Goal: Task Accomplishment & Management: Manage account settings

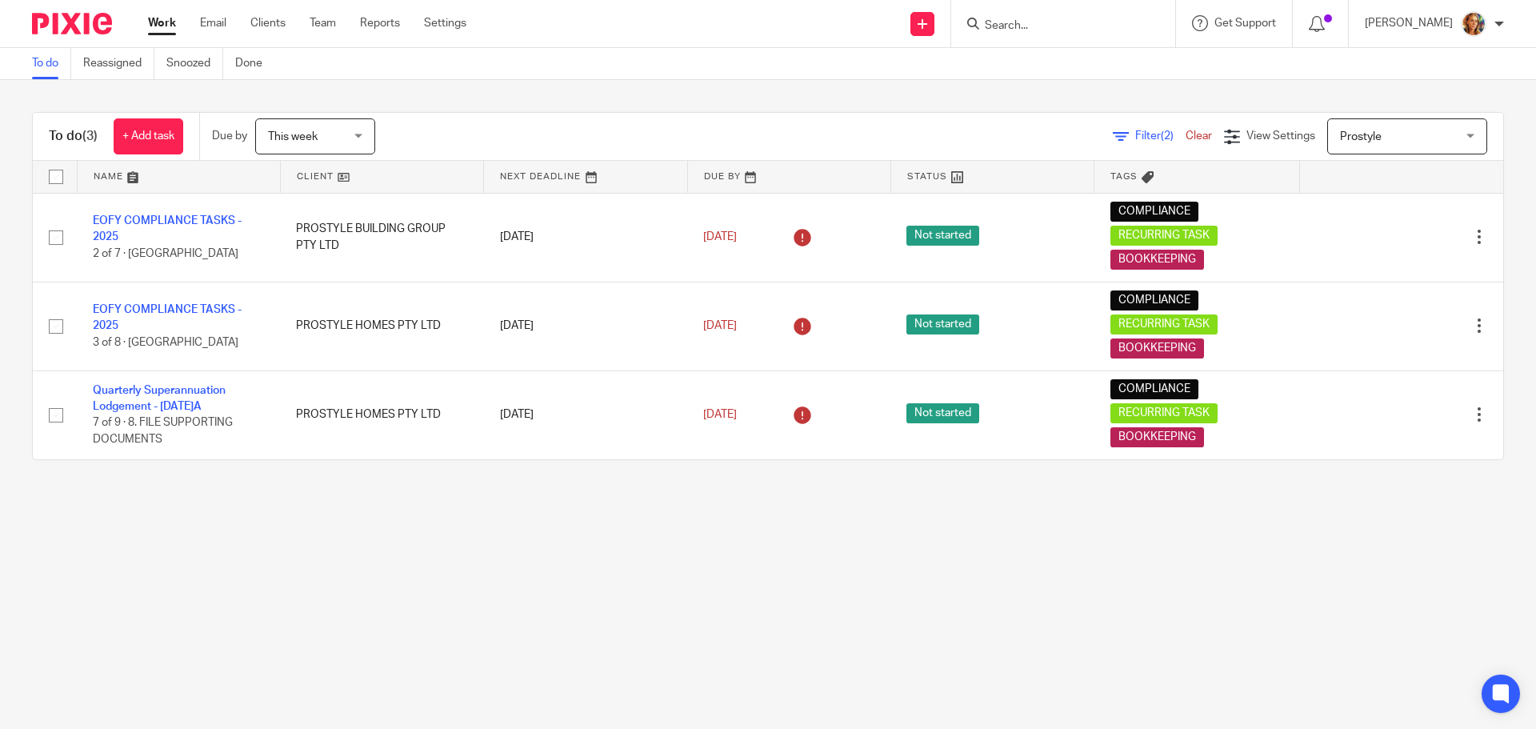
click at [290, 29] on ul "Work Email Clients Team Reports Settings" at bounding box center [319, 23] width 342 height 16
click at [284, 28] on link "Clients" at bounding box center [267, 23] width 35 height 16
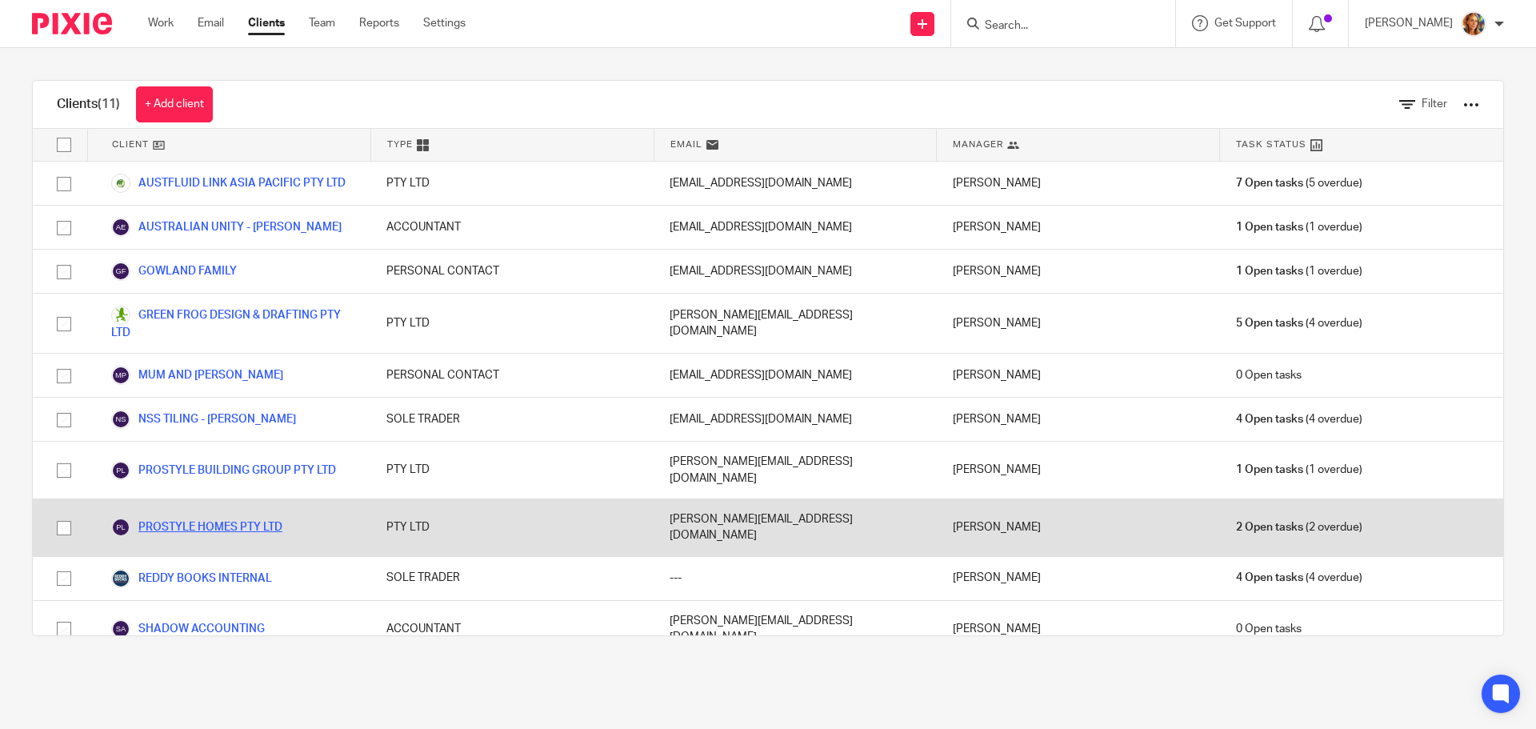
click at [188, 517] on link "PROSTYLE HOMES PTY LTD" at bounding box center [196, 526] width 171 height 19
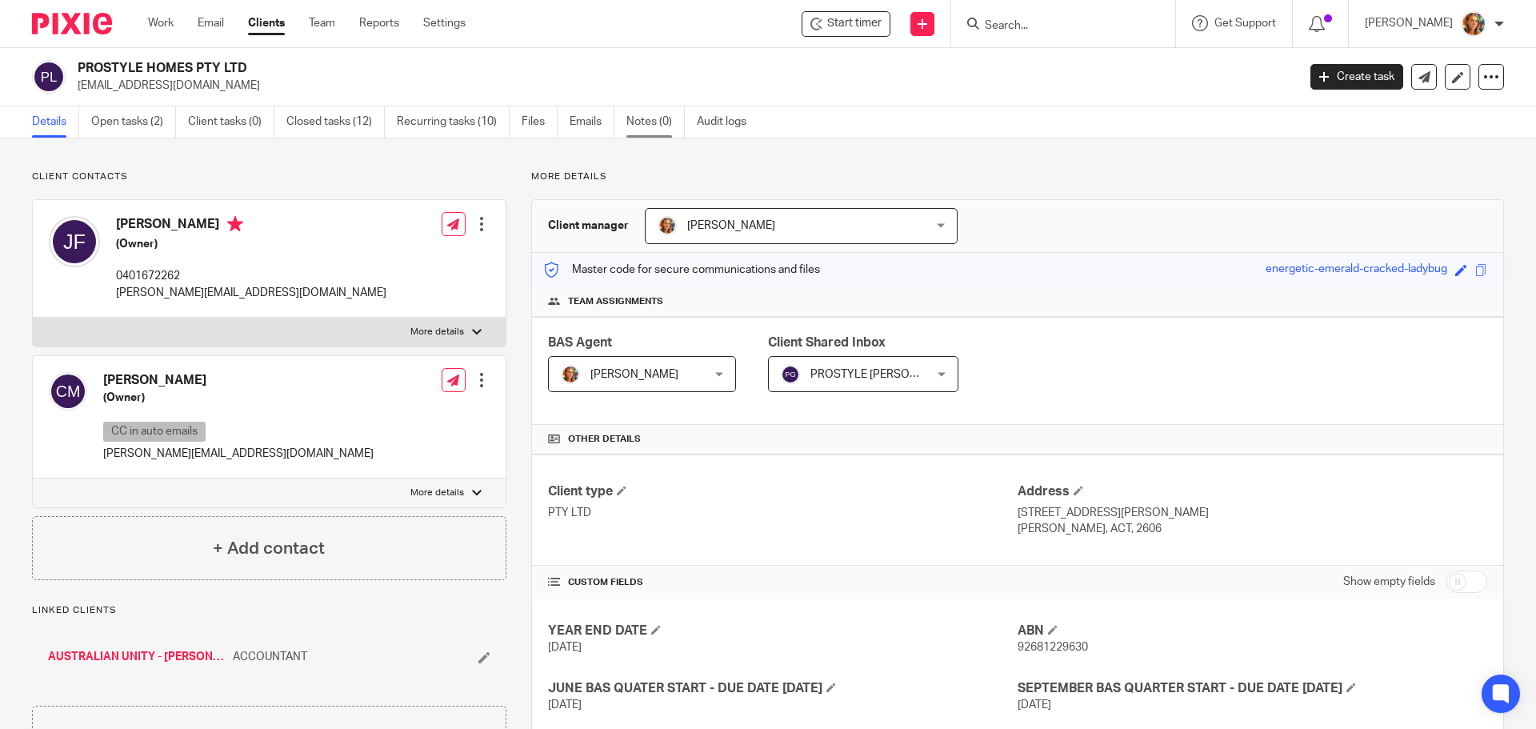
click at [676, 118] on link "Notes (0)" at bounding box center [655, 121] width 58 height 31
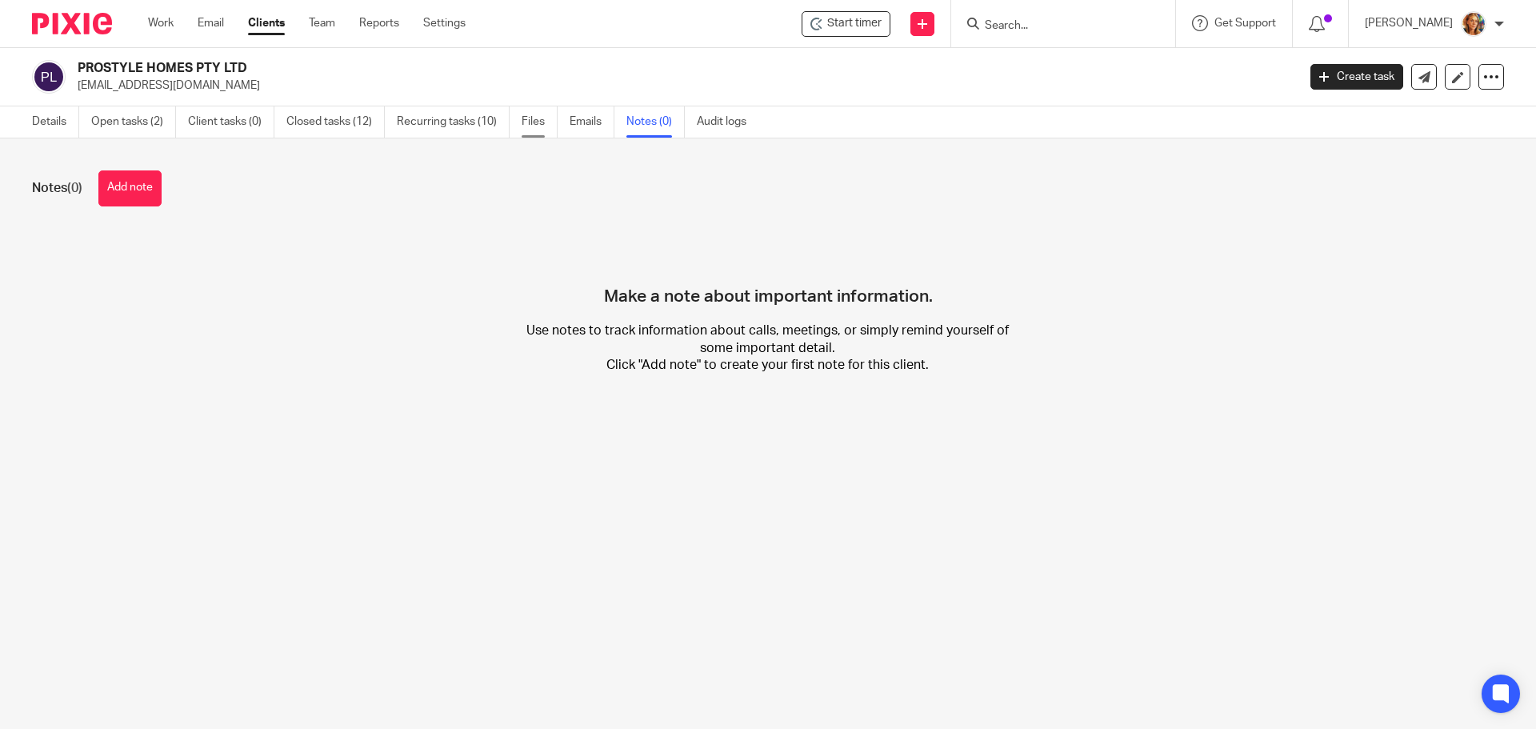
click at [531, 123] on link "Files" at bounding box center [539, 121] width 36 height 31
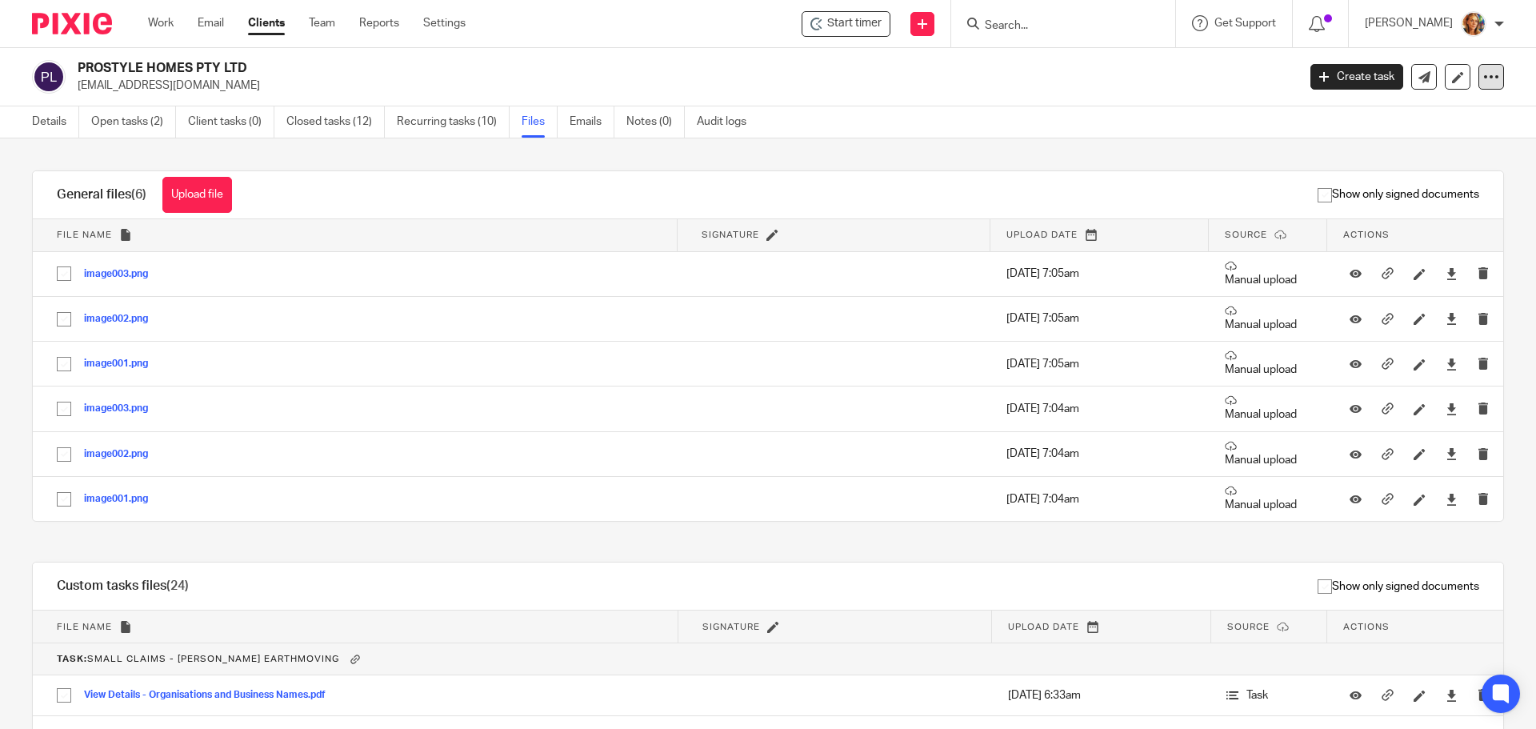
click at [1483, 74] on icon at bounding box center [1491, 77] width 16 height 16
click at [1149, 121] on div "Details Open tasks (2) Client tasks (0) Closed tasks (12) Recurring tasks (10) …" at bounding box center [768, 122] width 1536 height 32
click at [191, 192] on button "Upload file" at bounding box center [197, 195] width 70 height 36
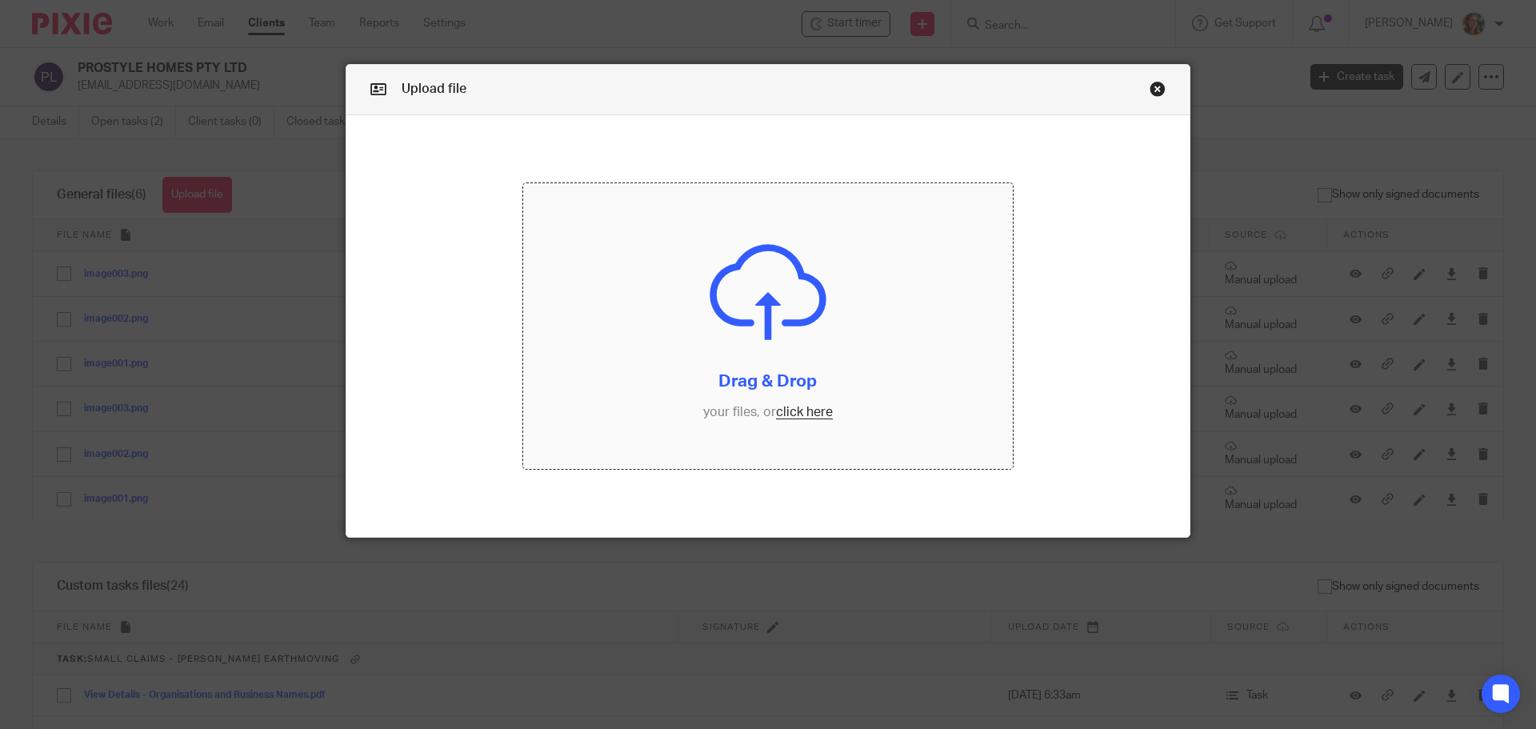
click at [795, 410] on input "file" at bounding box center [768, 326] width 490 height 286
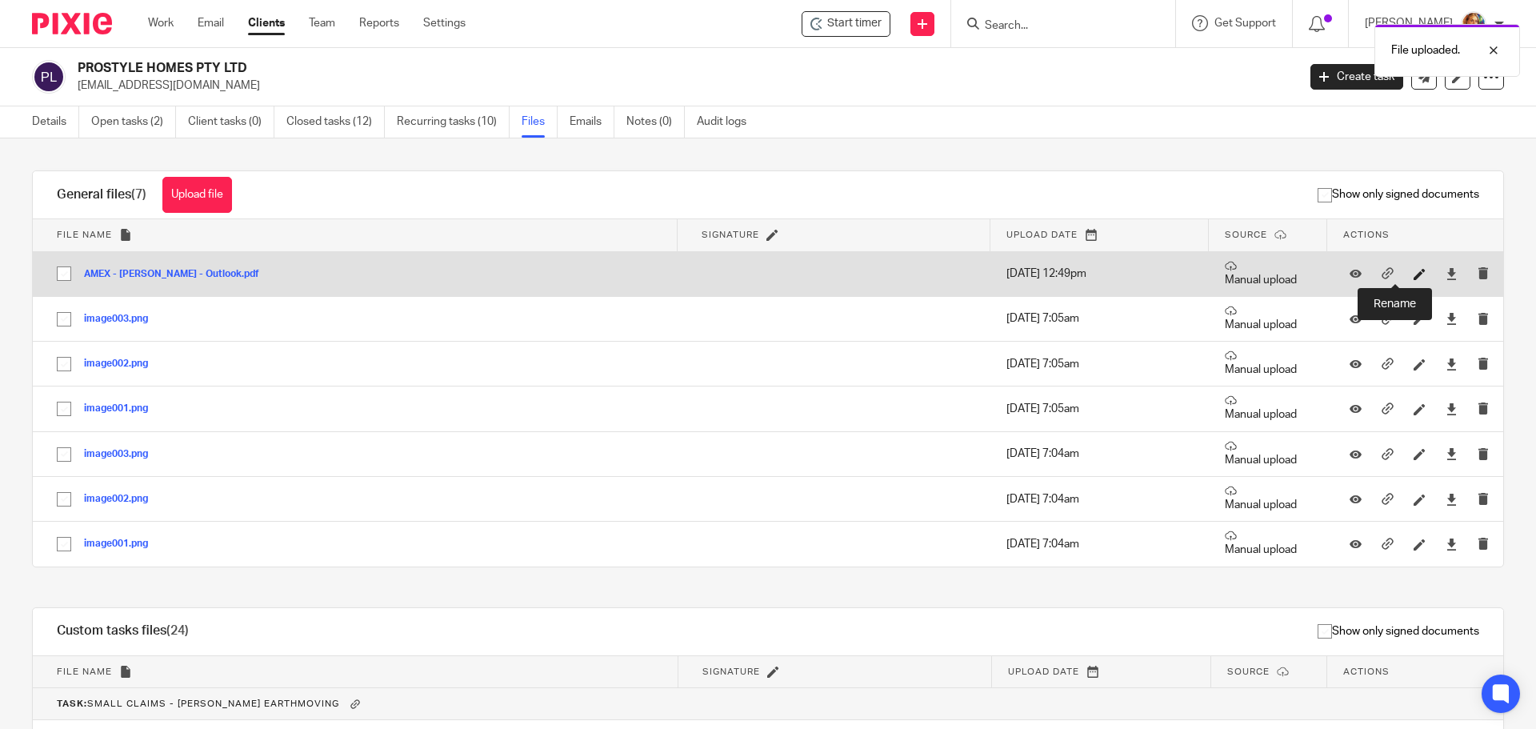
click at [1413, 278] on icon at bounding box center [1419, 274] width 12 height 12
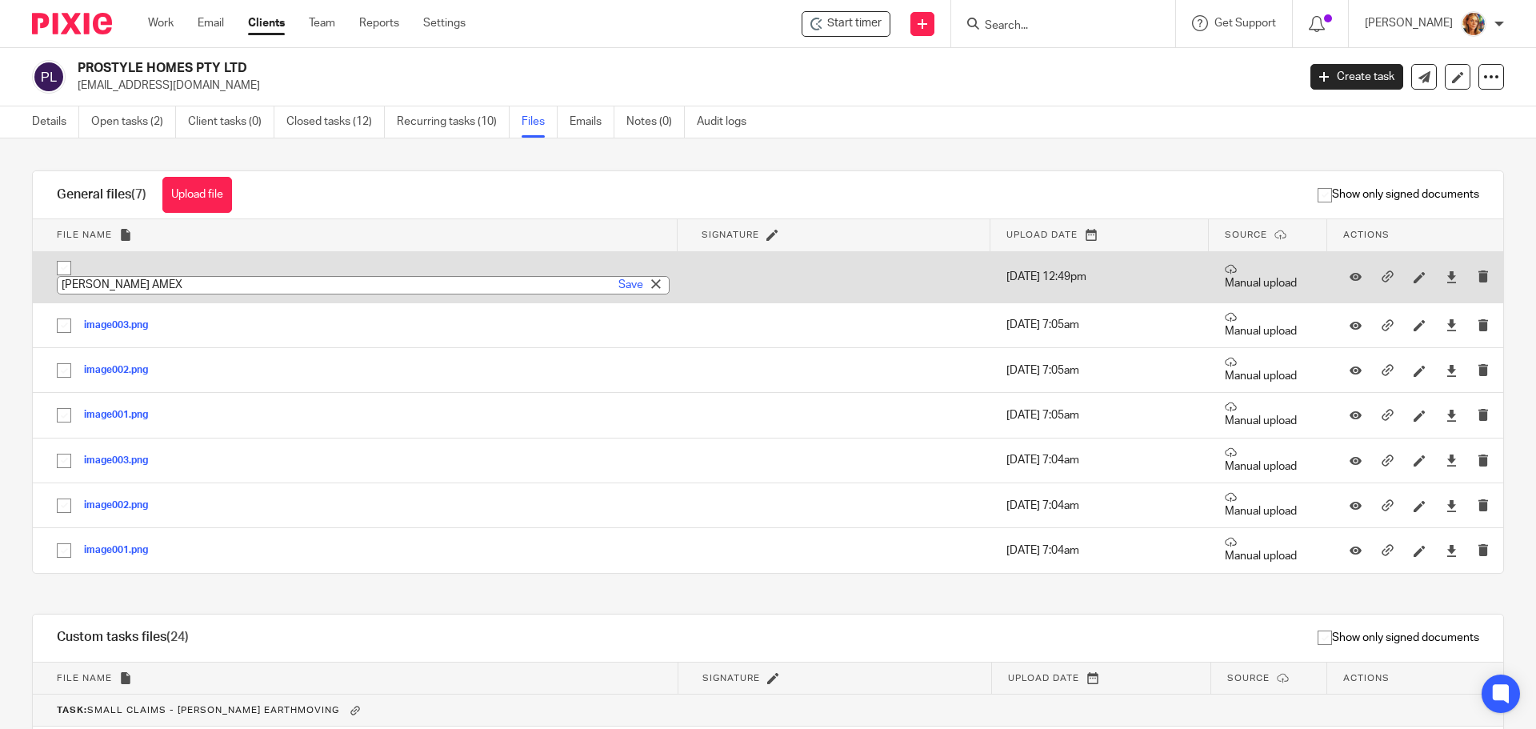
type input "CRAIG AMEX"
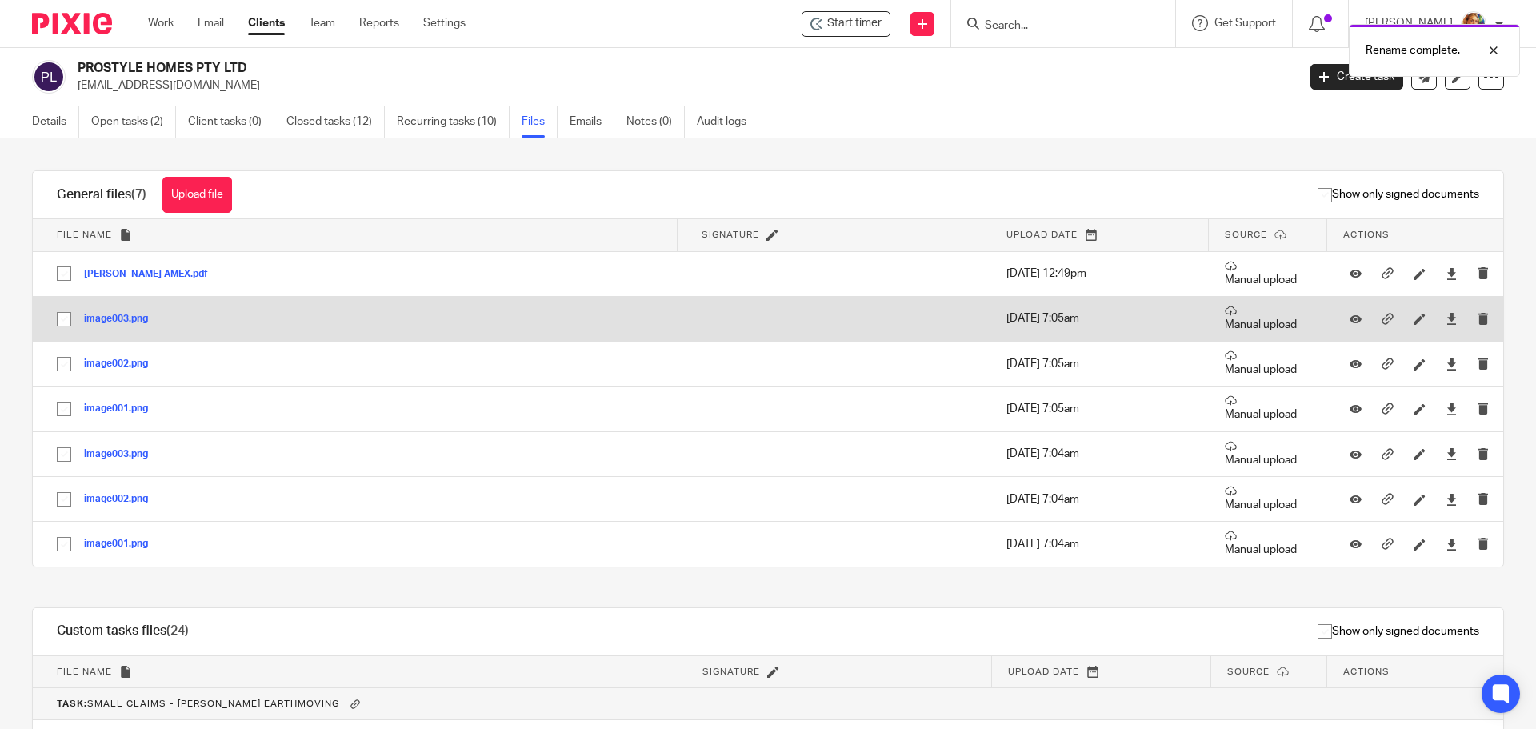
click at [114, 320] on button "image003.png" at bounding box center [122, 319] width 76 height 11
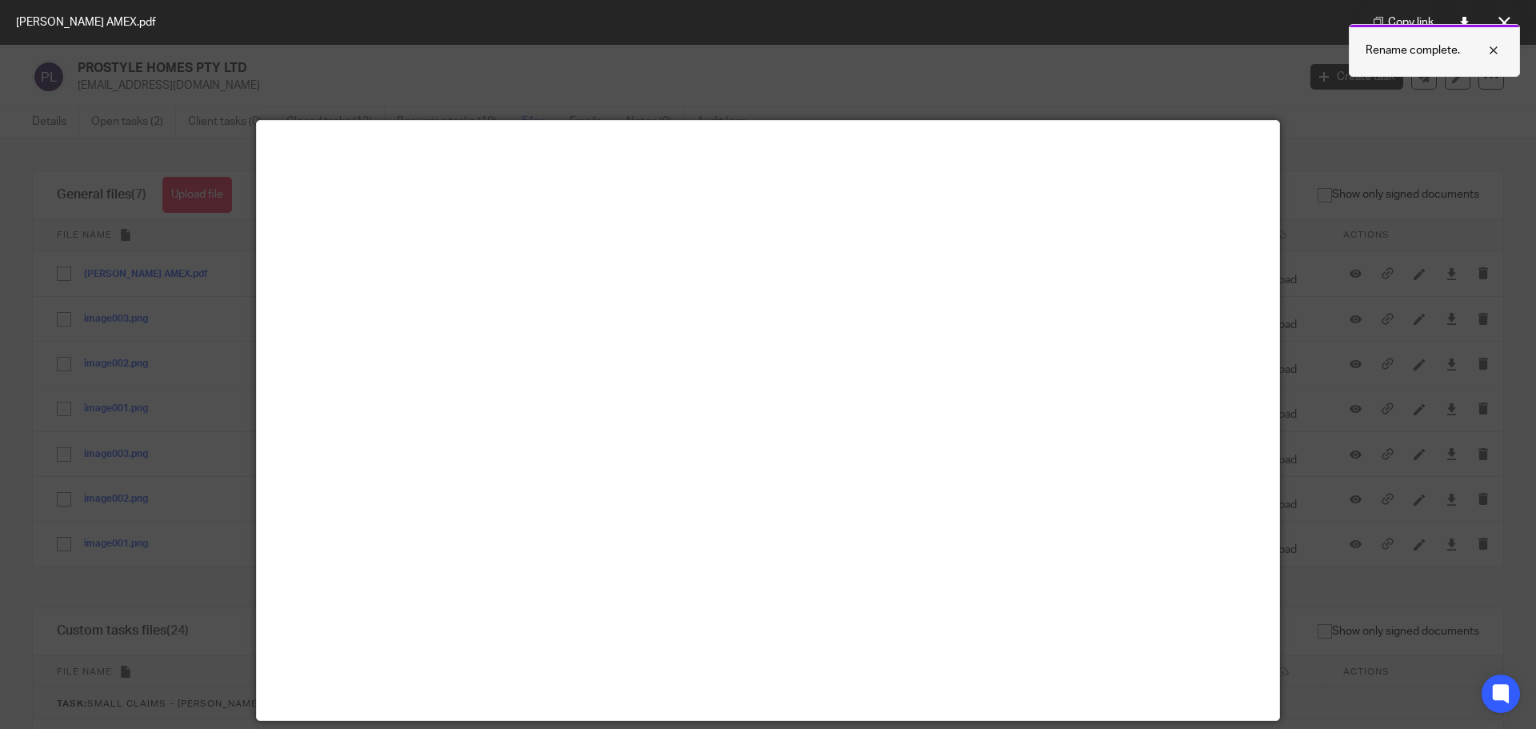
click at [1496, 50] on div at bounding box center [1481, 50] width 43 height 19
click at [1403, 148] on div at bounding box center [768, 364] width 1536 height 729
click at [1501, 25] on icon at bounding box center [1504, 23] width 12 height 12
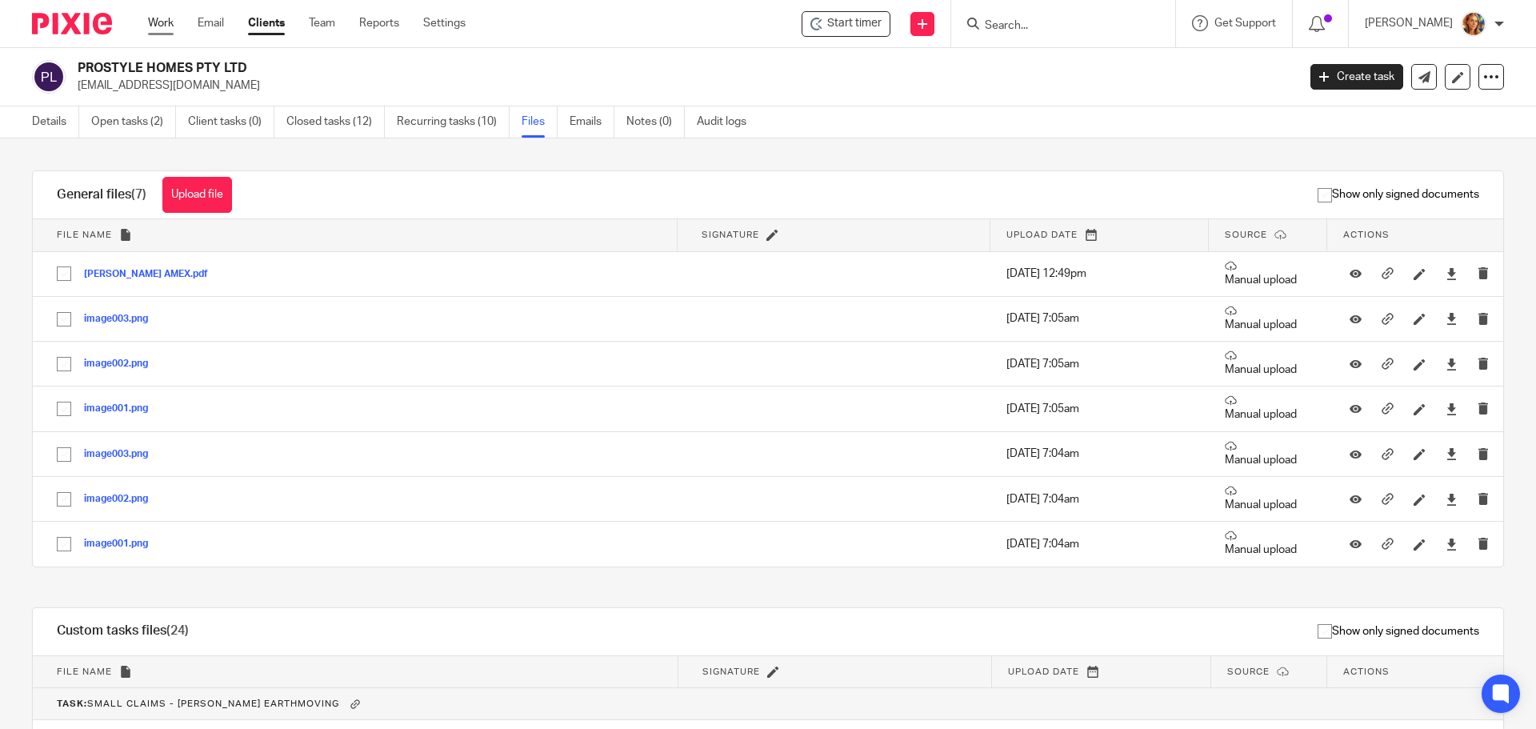
click at [164, 30] on link "Work" at bounding box center [161, 23] width 26 height 16
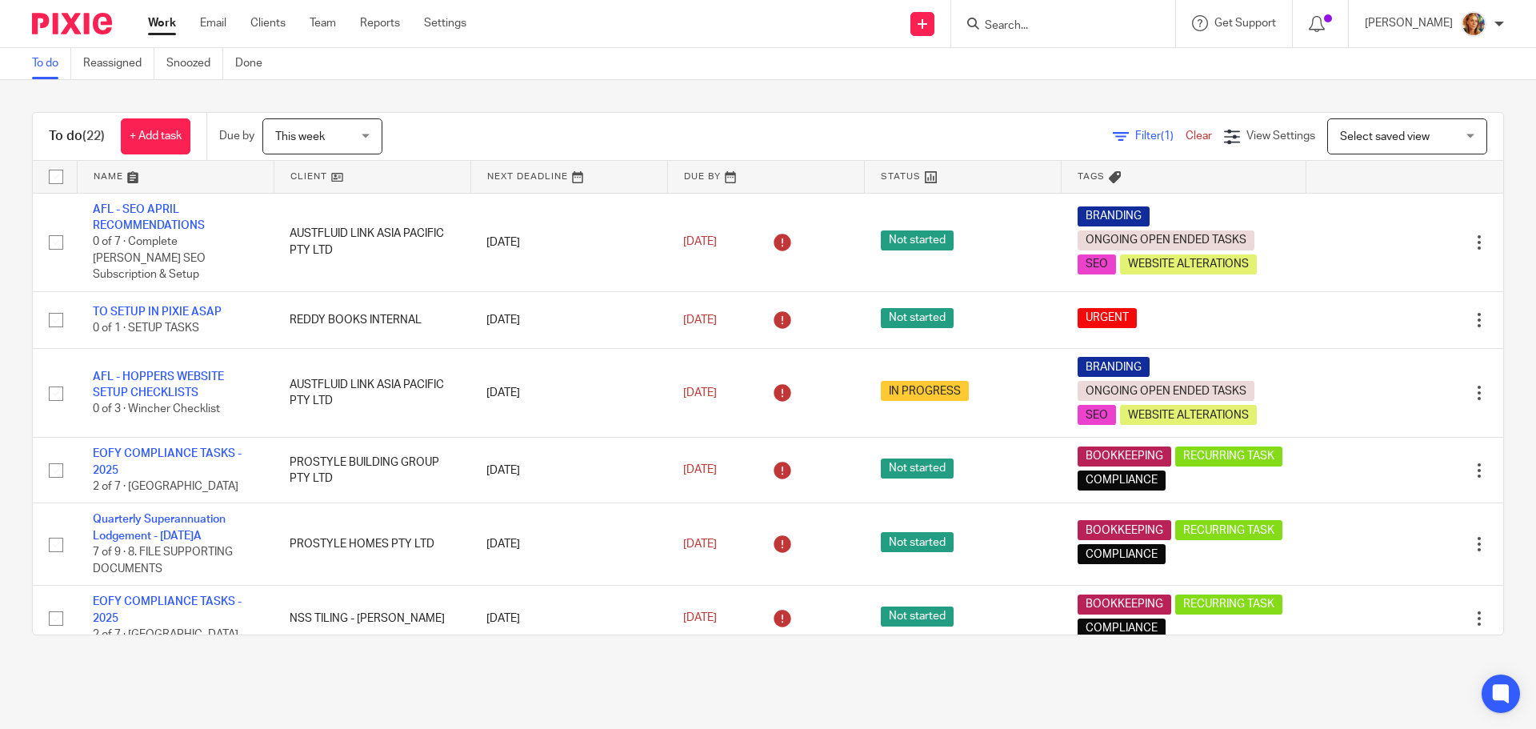
click at [281, 12] on div "Work Email Clients Team Reports Settings Work Email Clients Team Reports Settin…" at bounding box center [311, 23] width 358 height 47
click at [278, 30] on link "Clients" at bounding box center [267, 23] width 35 height 16
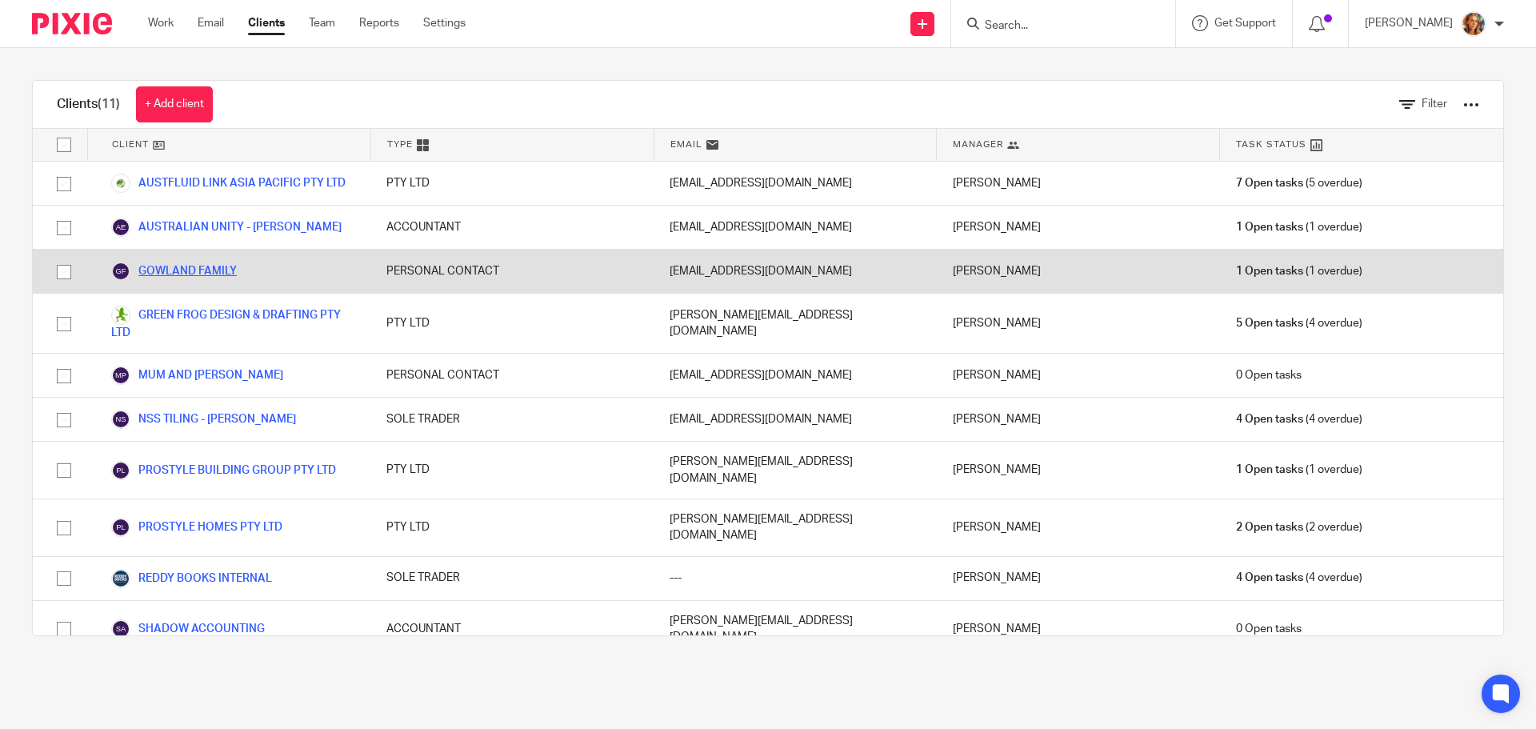
click at [202, 273] on link "GOWLAND FAMILY" at bounding box center [174, 271] width 126 height 19
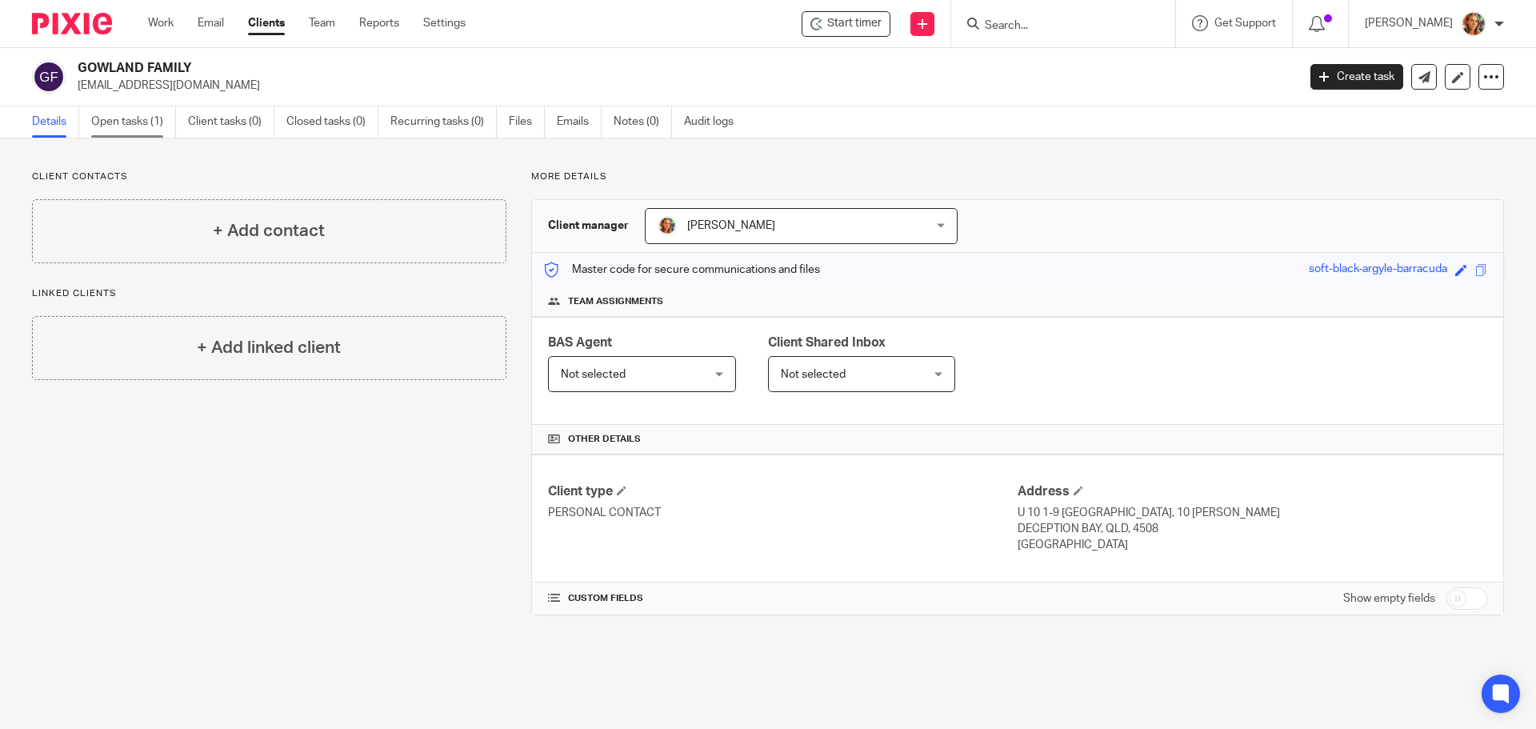
click at [162, 128] on link "Open tasks (1)" at bounding box center [133, 121] width 85 height 31
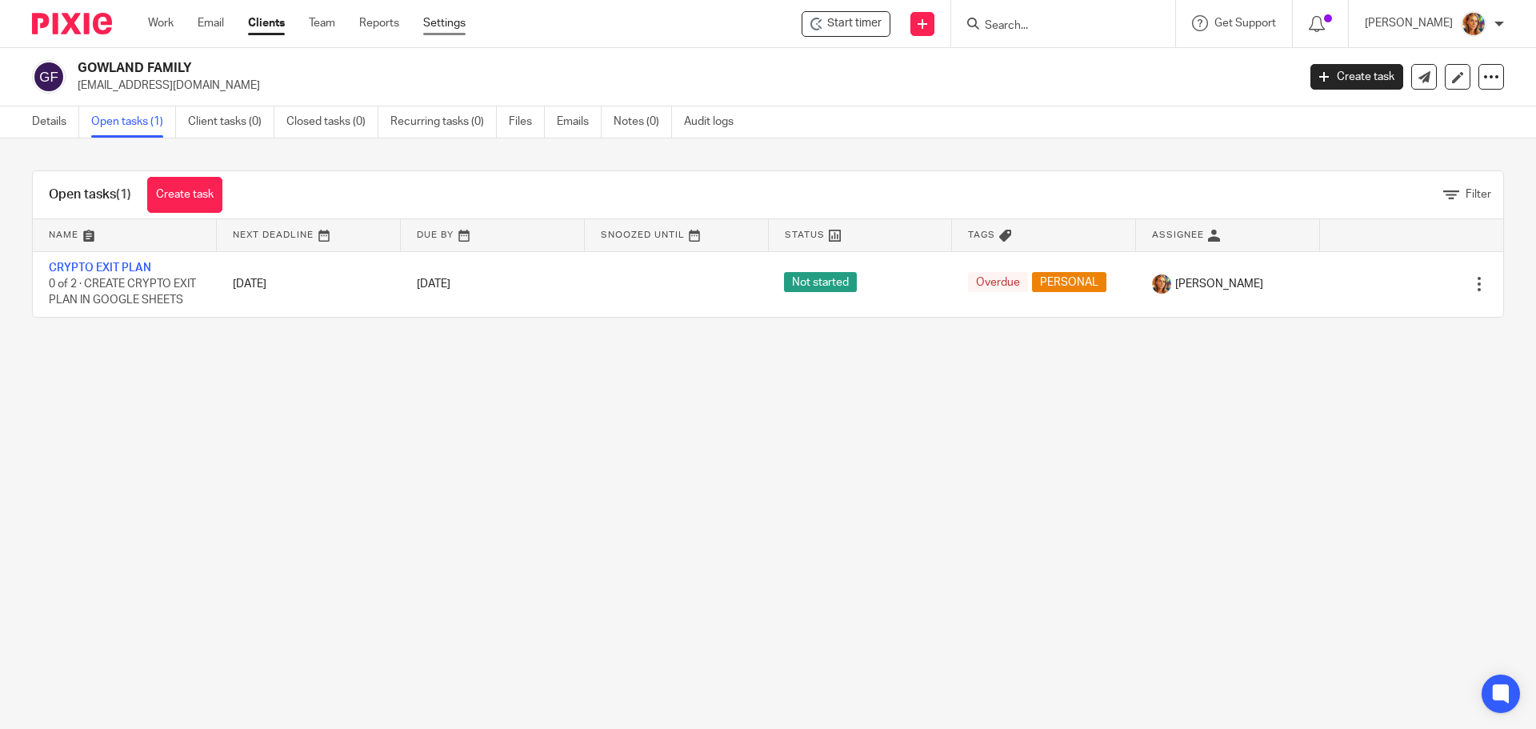
click at [429, 27] on link "Settings" at bounding box center [444, 23] width 42 height 16
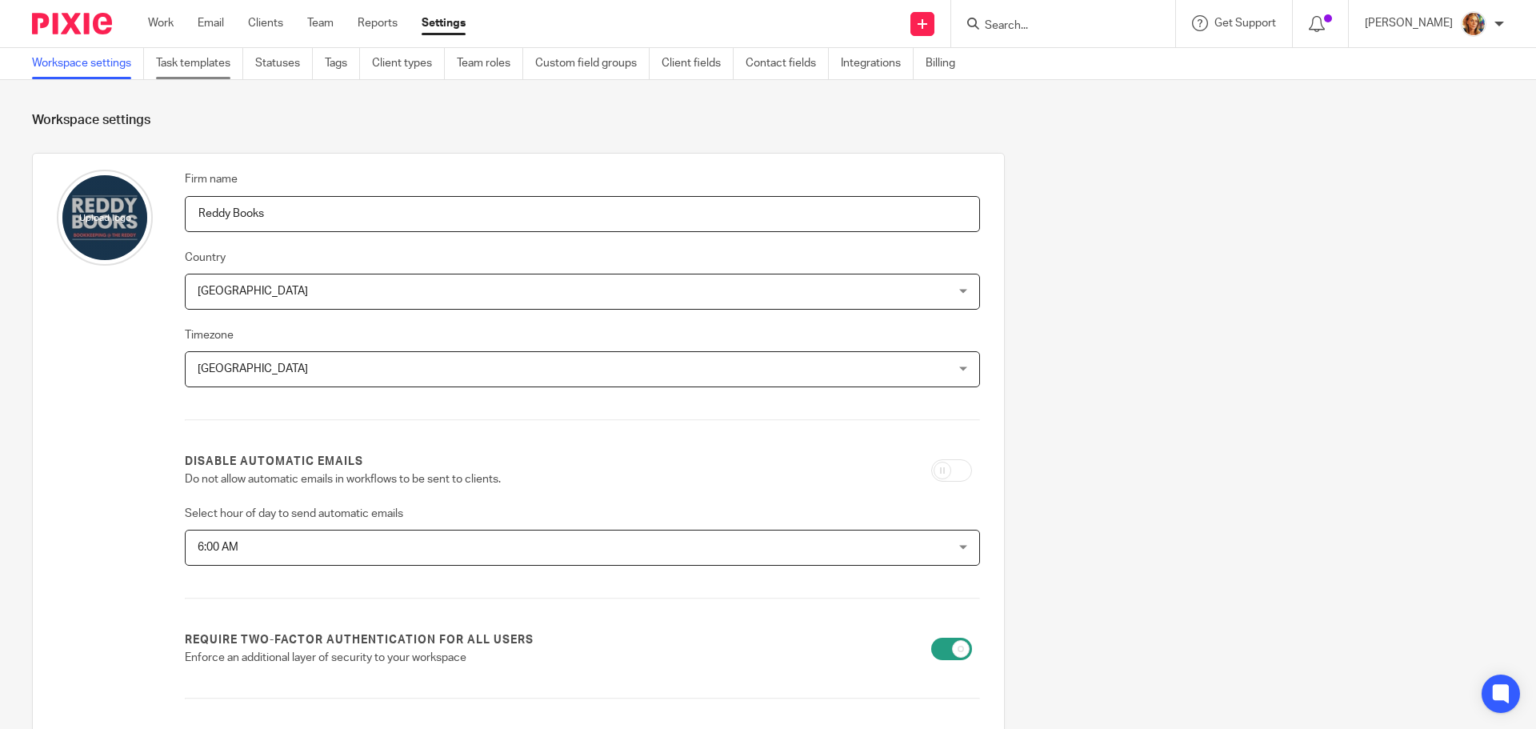
click at [192, 63] on link "Task templates" at bounding box center [199, 63] width 87 height 31
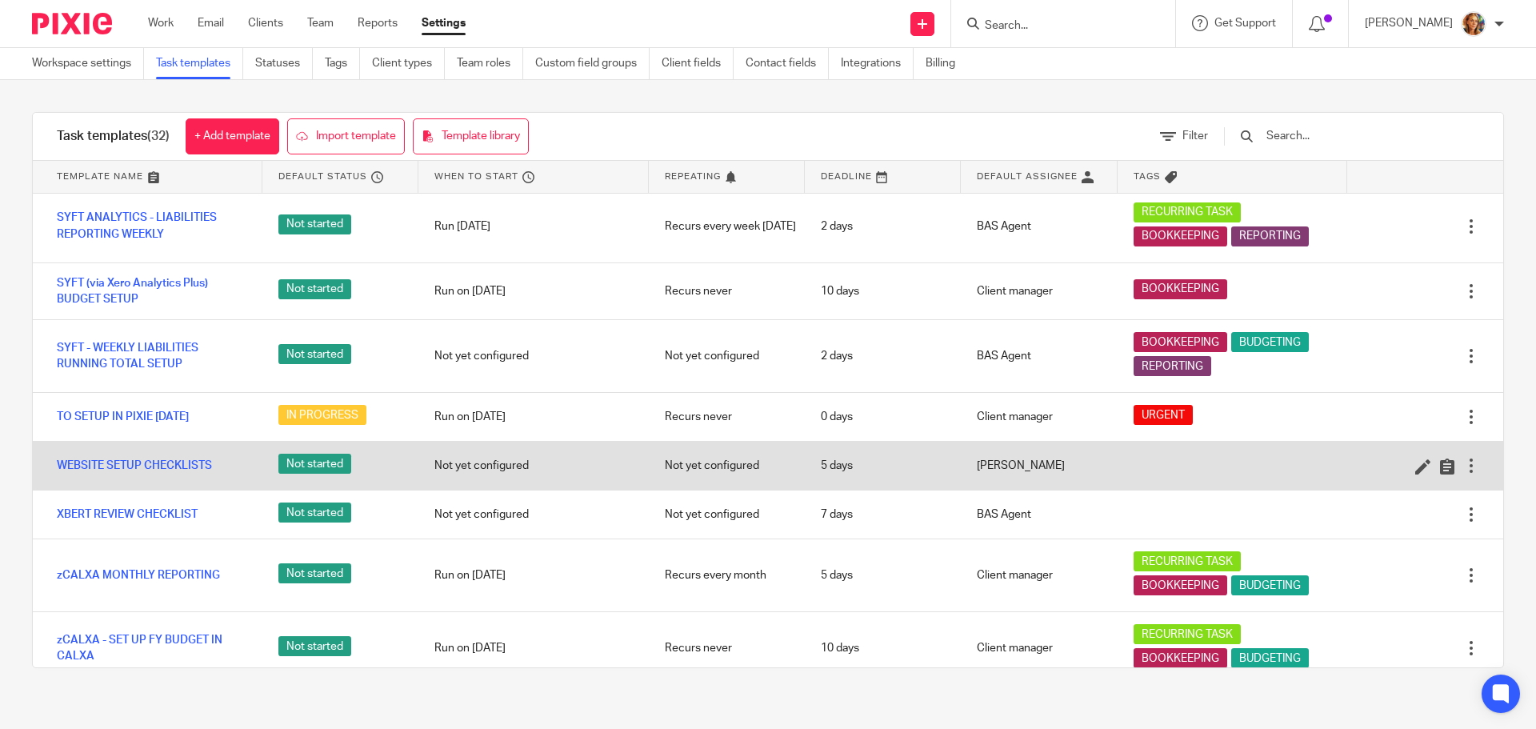
scroll to position [1563, 0]
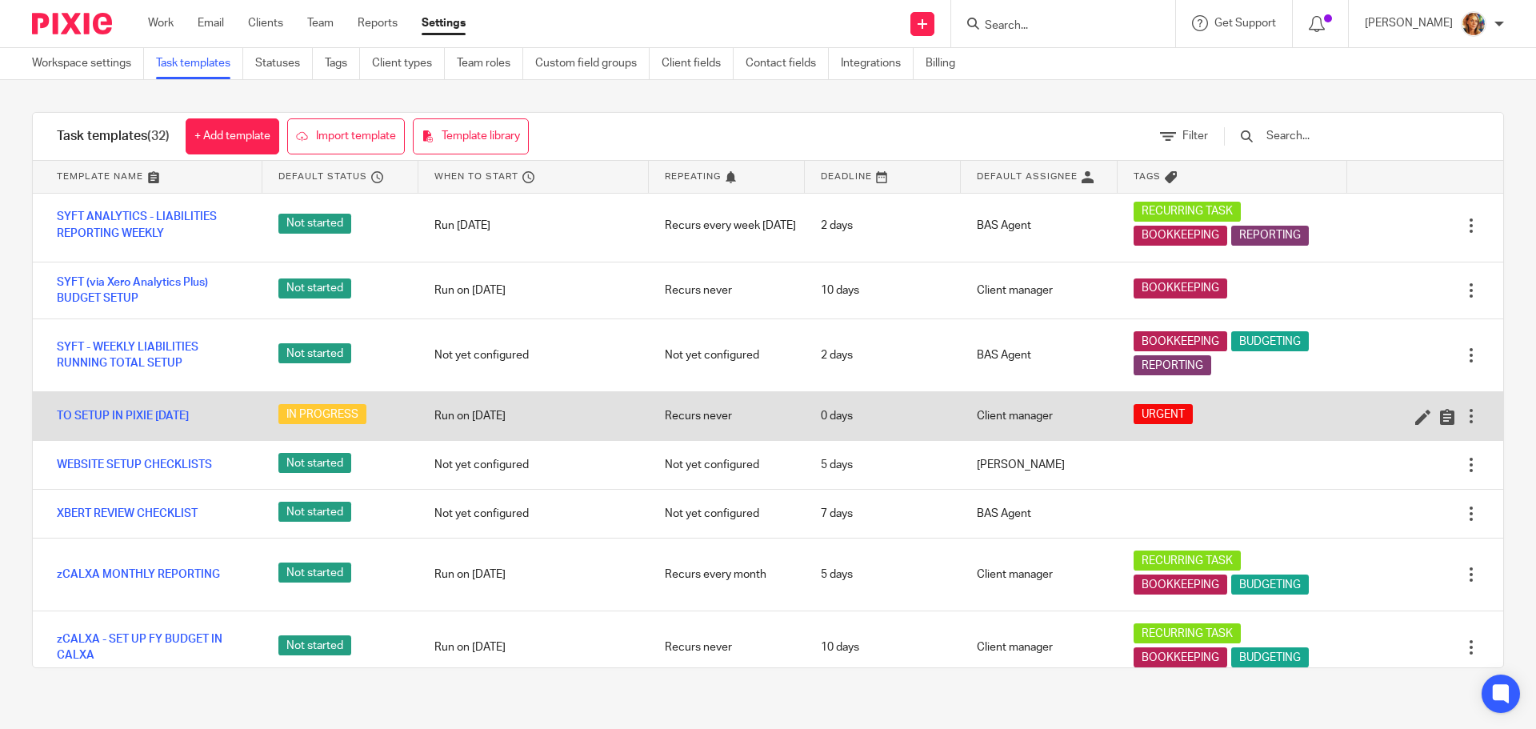
click at [1386, 408] on div at bounding box center [1417, 416] width 124 height 16
click at [1415, 409] on icon at bounding box center [1423, 417] width 16 height 16
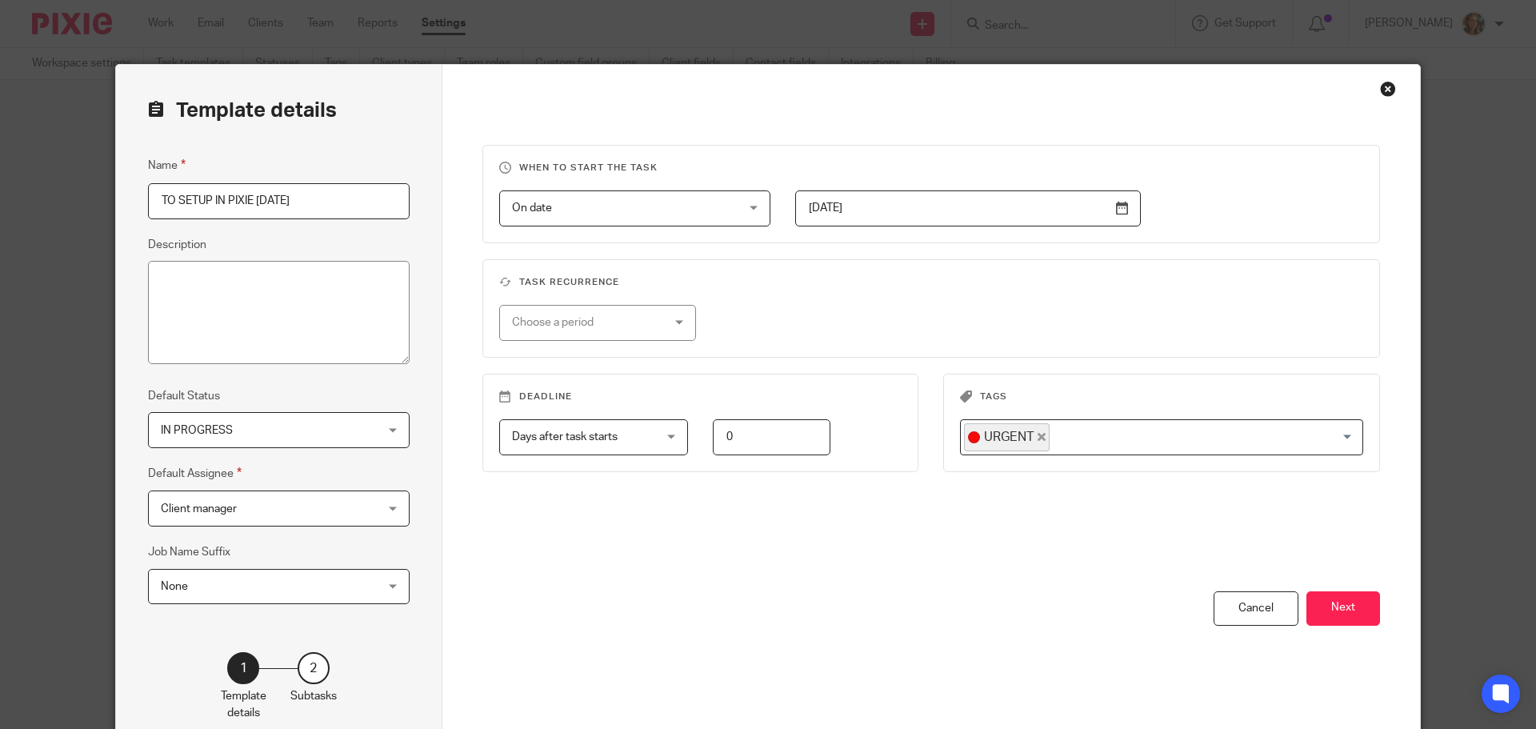
click at [293, 196] on input "TO SETUP IN PIXIE [DATE]" at bounding box center [279, 201] width 262 height 36
click at [156, 200] on input "TO SETUP IN PIXIE [DATE]" at bounding box center [279, 201] width 262 height 36
type input "AA - WORKFLOWS TO SETUP IN PIXIE [DATE]"
click at [1329, 618] on button "Next" at bounding box center [1343, 608] width 74 height 34
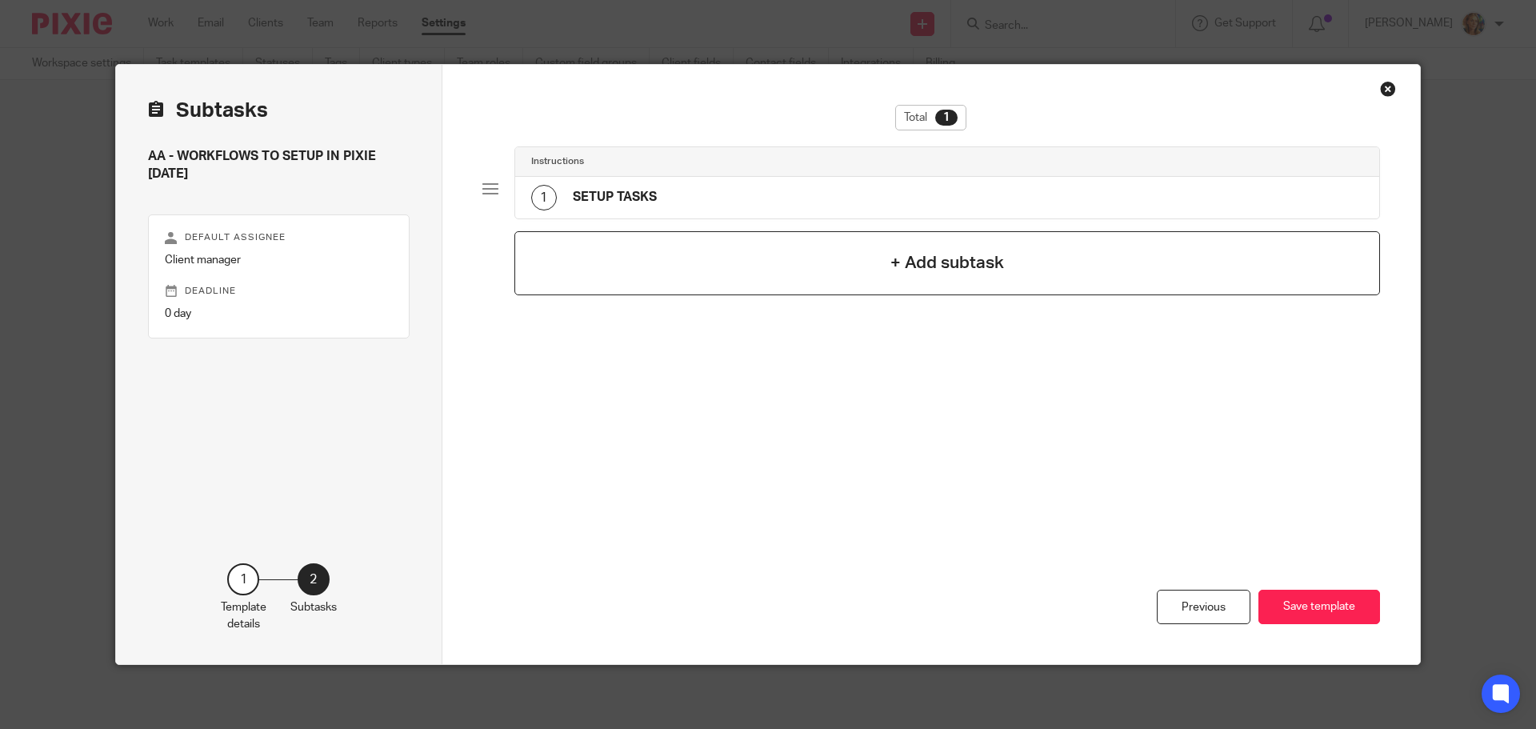
drag, startPoint x: 1329, startPoint y: 618, endPoint x: 931, endPoint y: 265, distance: 532.6
click at [949, 277] on div "Total 1 Instructions 1 SETUP TASKS + Add subtask Previous Save template" at bounding box center [931, 364] width 978 height 599
click at [929, 202] on div "1 SETUP TASKS" at bounding box center [947, 198] width 865 height 42
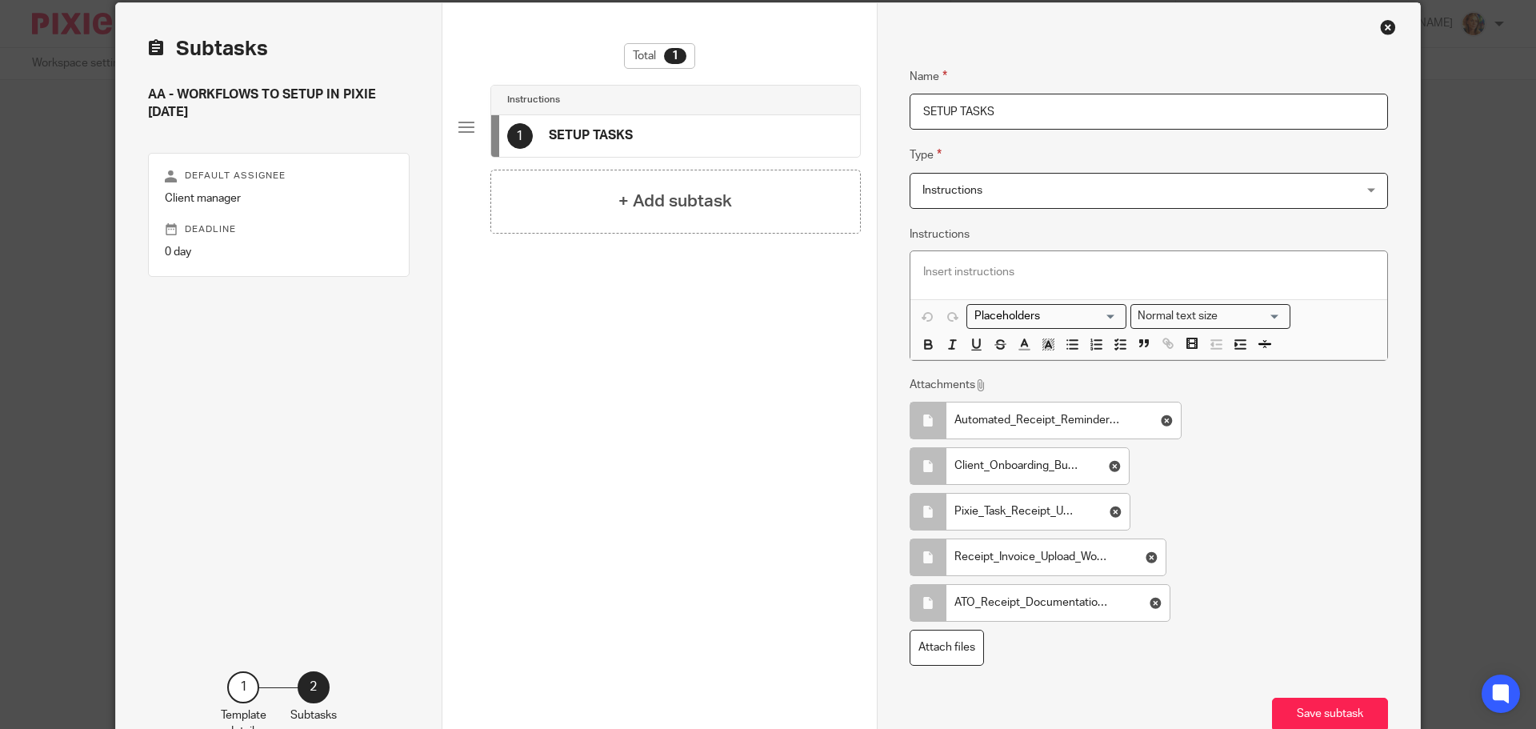
scroll to position [169, 0]
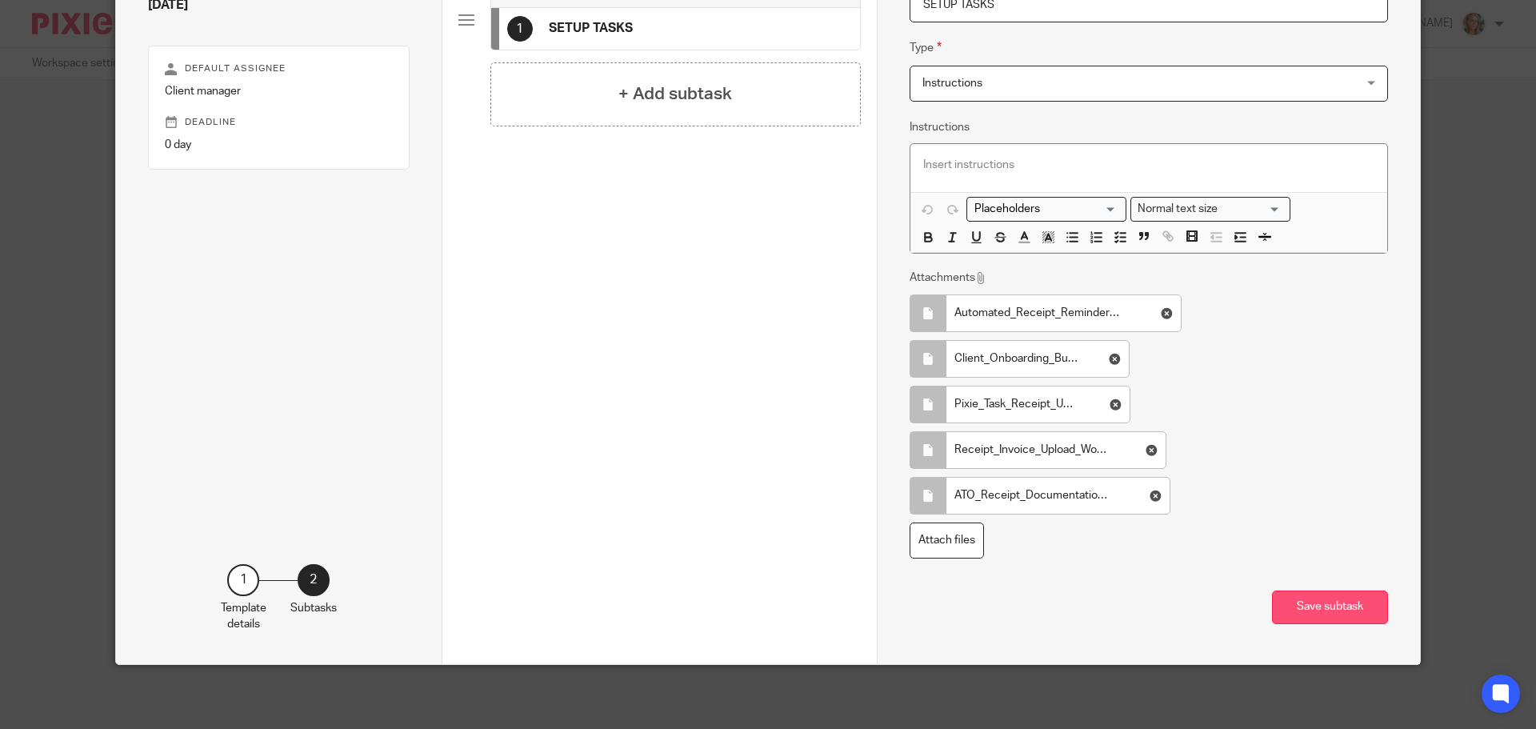
click at [1363, 609] on button "Save subtask" at bounding box center [1330, 607] width 116 height 34
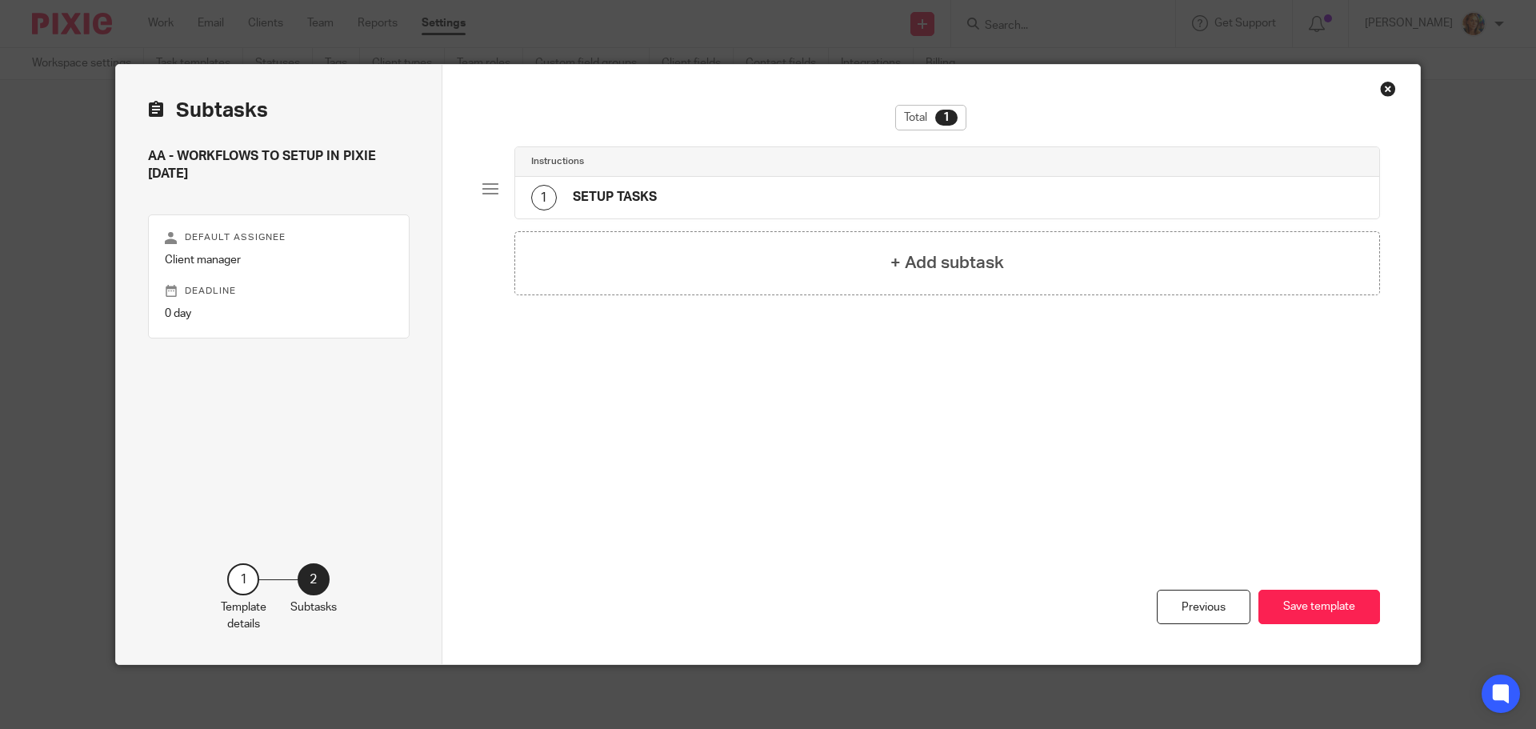
scroll to position [0, 0]
click at [857, 243] on div "+ Add subtask" at bounding box center [947, 263] width 866 height 64
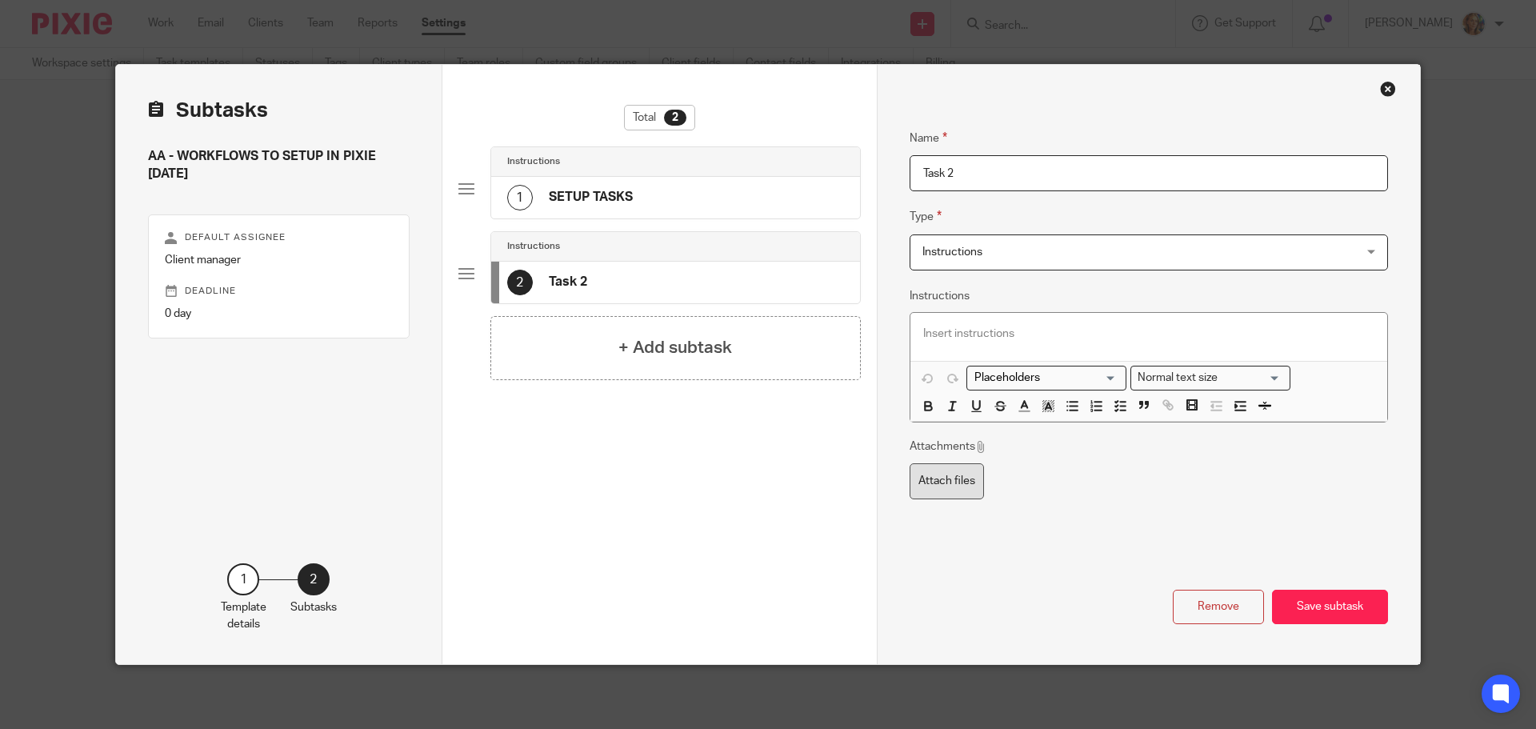
click at [929, 489] on label "Attach files" at bounding box center [946, 481] width 74 height 36
type input "C:\fakepath\Accountability_Pledge_Updated.pdf"
drag, startPoint x: 1017, startPoint y: 173, endPoint x: 535, endPoint y: 99, distance: 487.9
click at [536, 100] on div "Subtasks AA - WORKFLOWS TO SETUP IN PIXIE TODAY Default assignee Client manager…" at bounding box center [768, 364] width 1304 height 599
type input "ACCOUNTABLILTY"
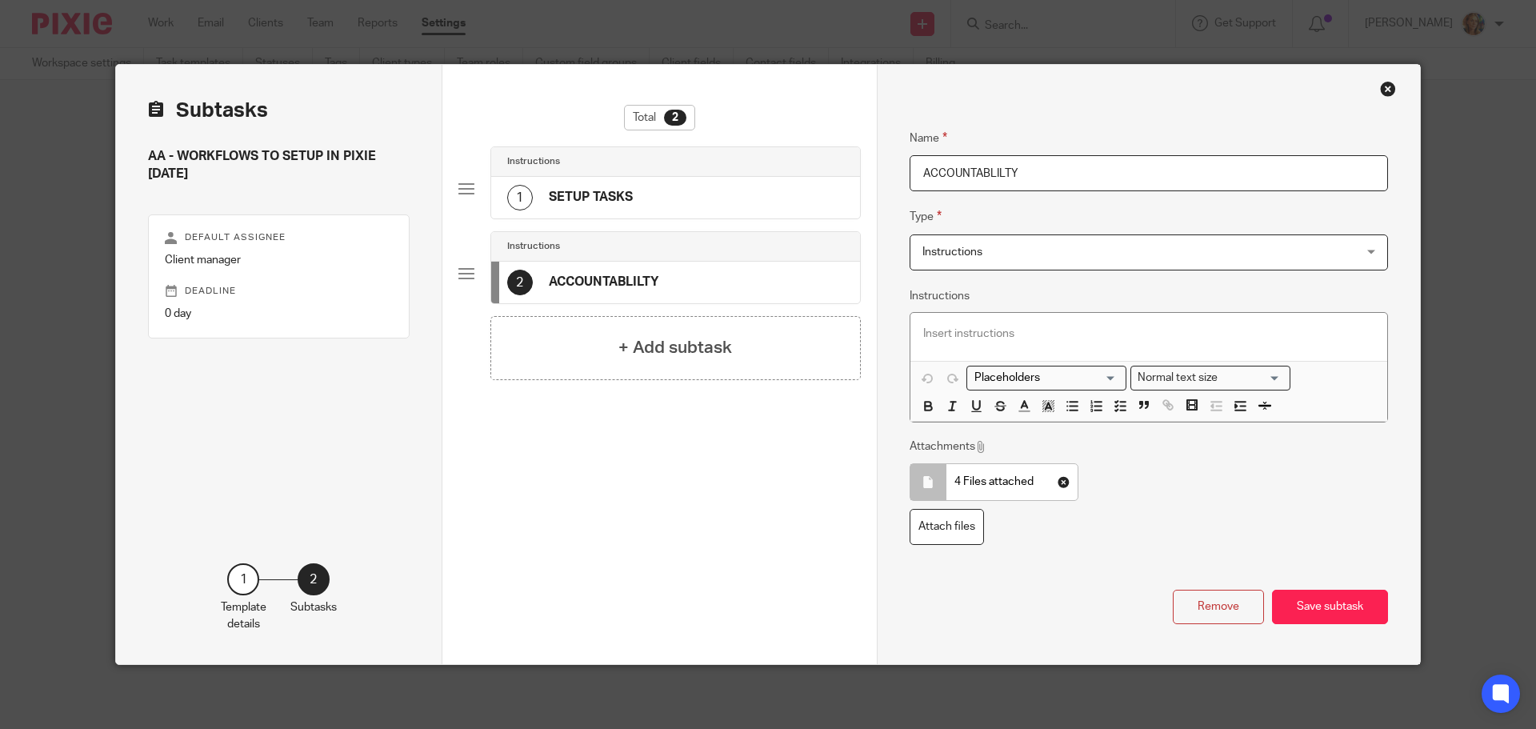
click at [1341, 625] on div "Name SETUP TASKS Type Instructions Instructions Instructions Document signing -…" at bounding box center [1148, 364] width 543 height 599
click at [1341, 613] on button "Save subtask" at bounding box center [1330, 606] width 116 height 34
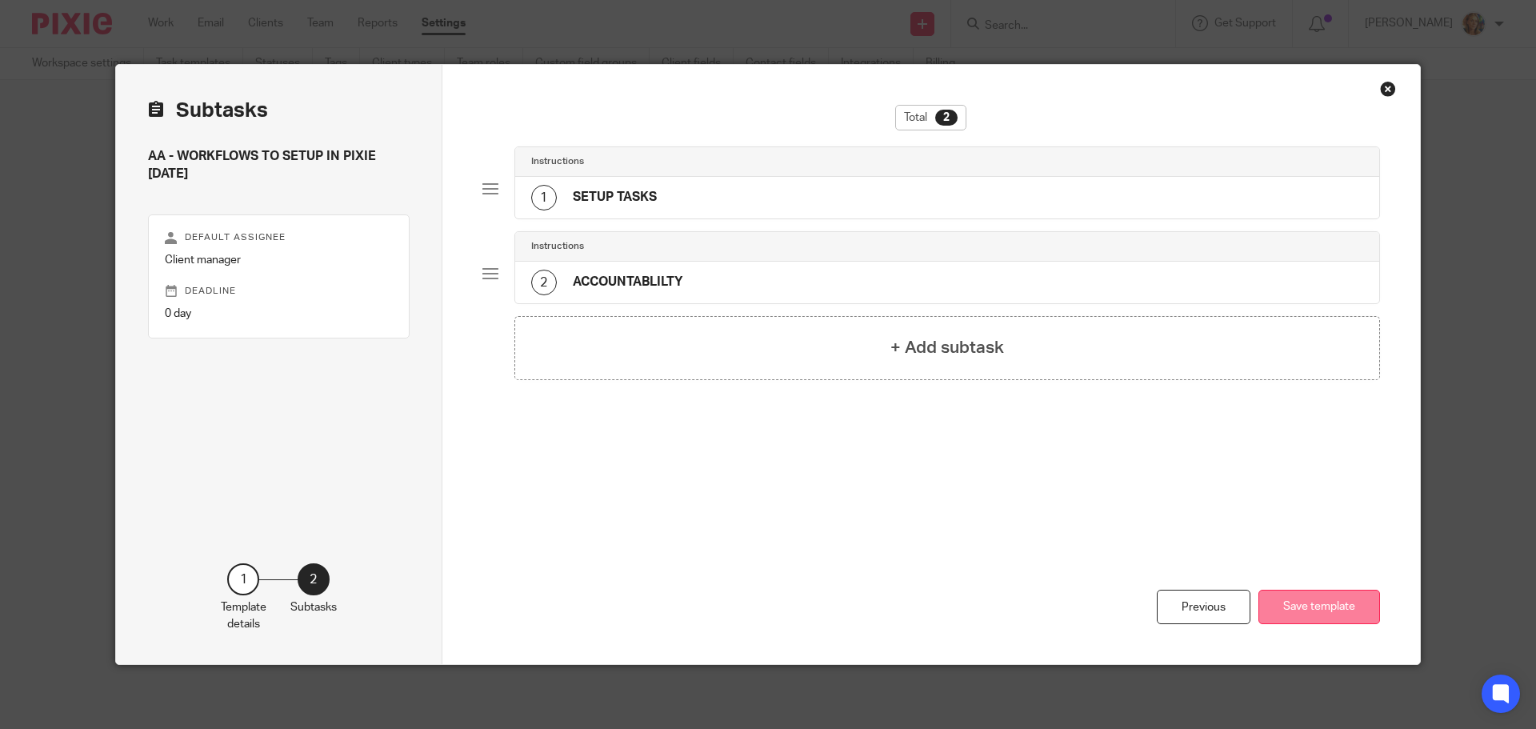
click at [1313, 618] on button "Save template" at bounding box center [1319, 606] width 122 height 34
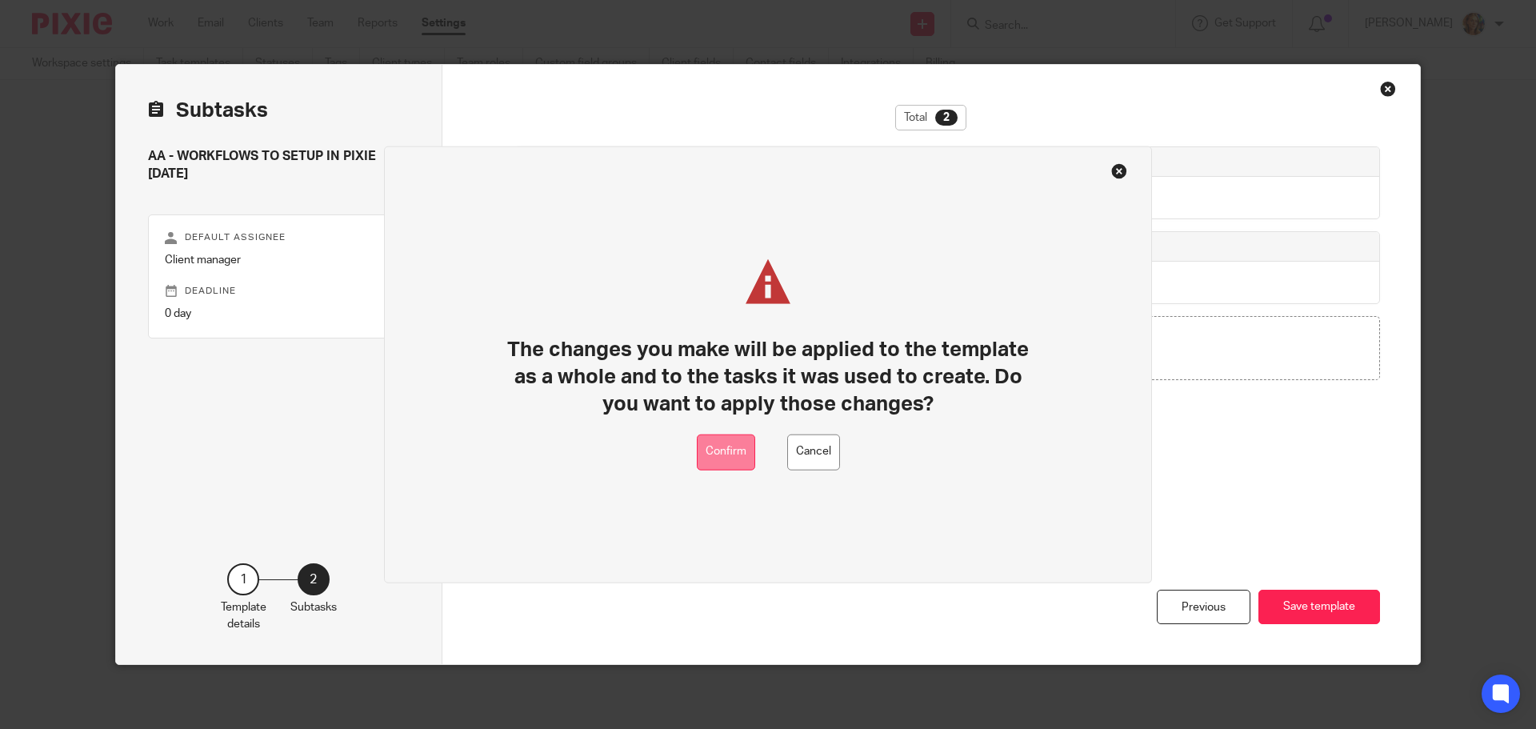
click at [709, 448] on button "Confirm" at bounding box center [726, 451] width 58 height 36
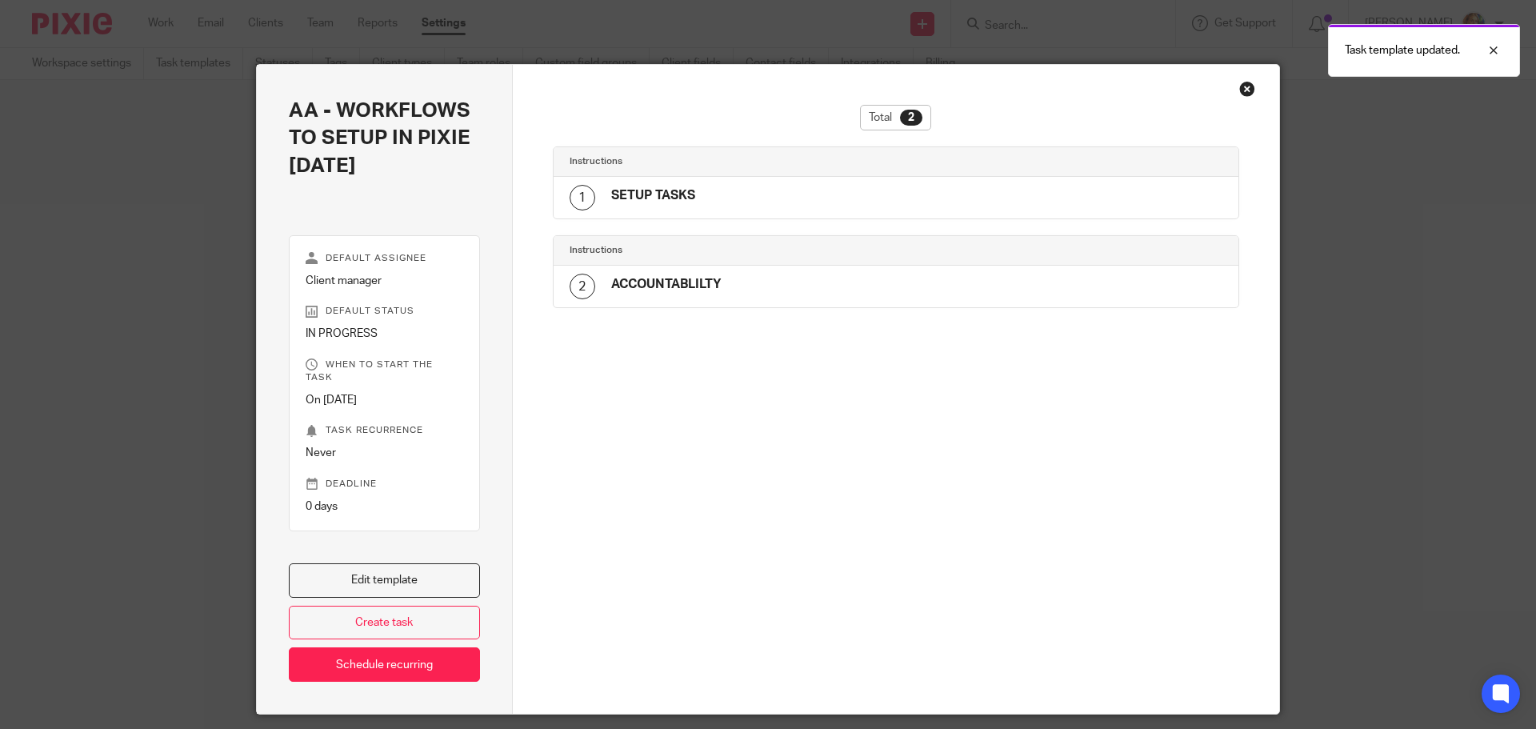
click at [1247, 86] on div "Close this dialog window" at bounding box center [1247, 89] width 16 height 16
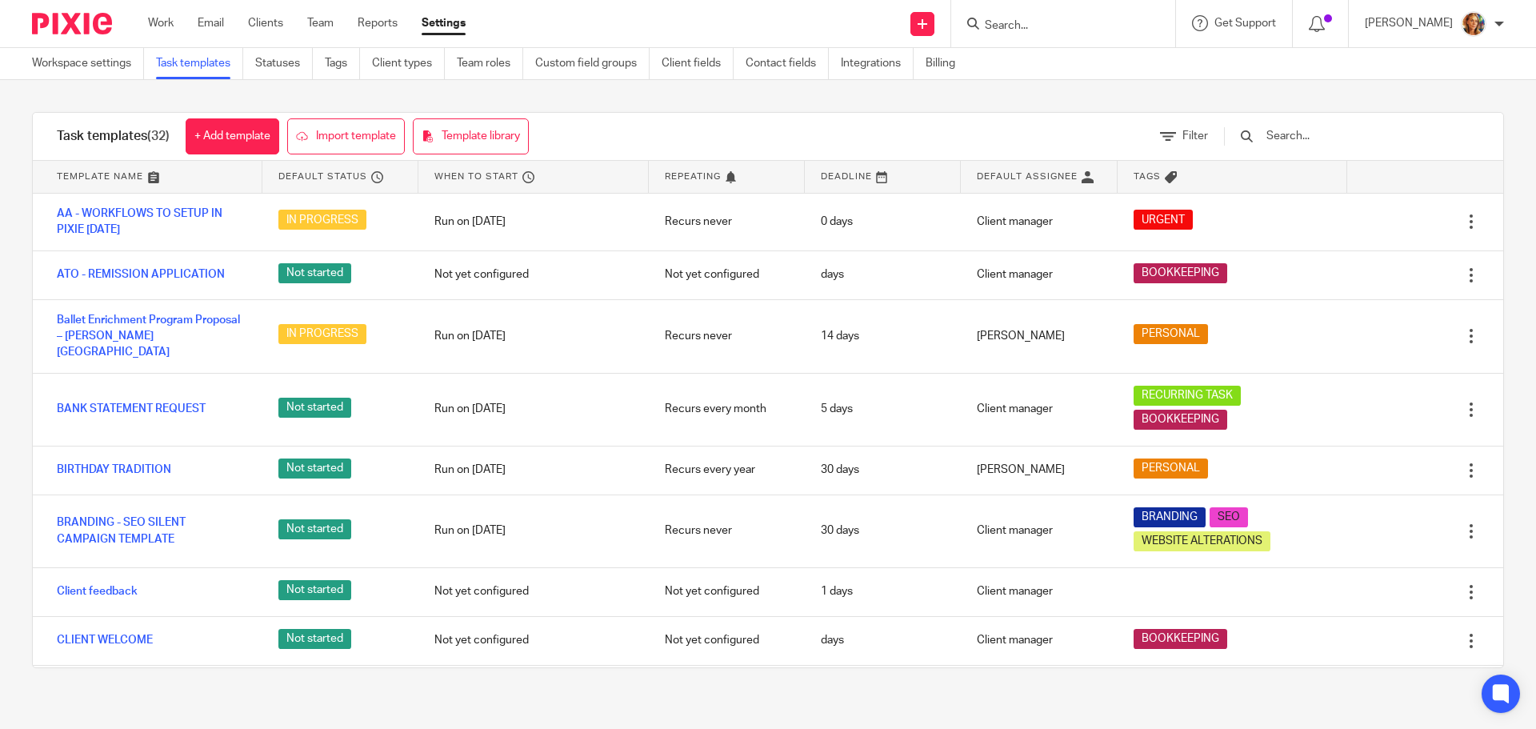
click at [249, 154] on div "Task templates (32) + Add template Import template Template library" at bounding box center [293, 136] width 520 height 47
click at [262, 22] on link "Clients" at bounding box center [265, 23] width 35 height 16
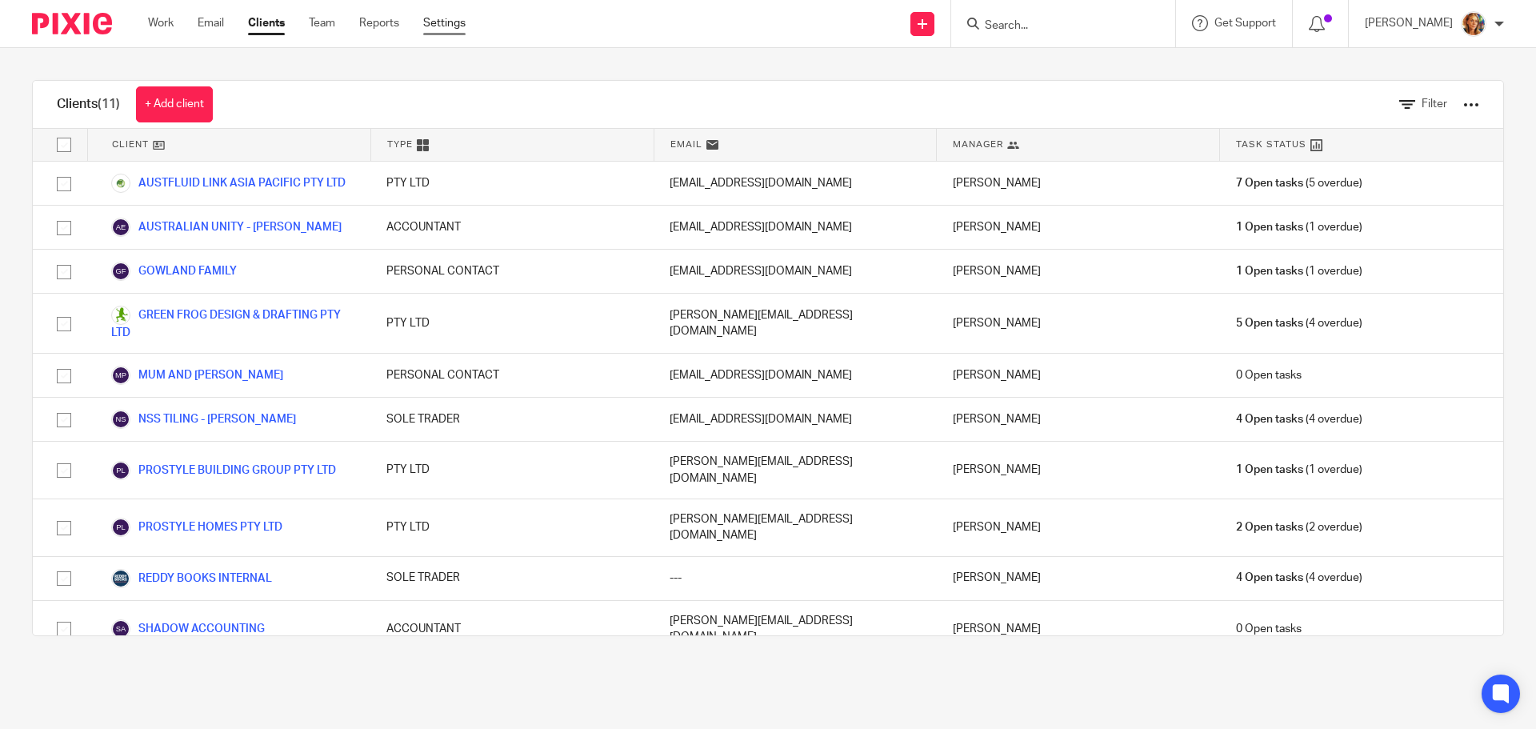
click at [460, 27] on link "Settings" at bounding box center [444, 23] width 42 height 16
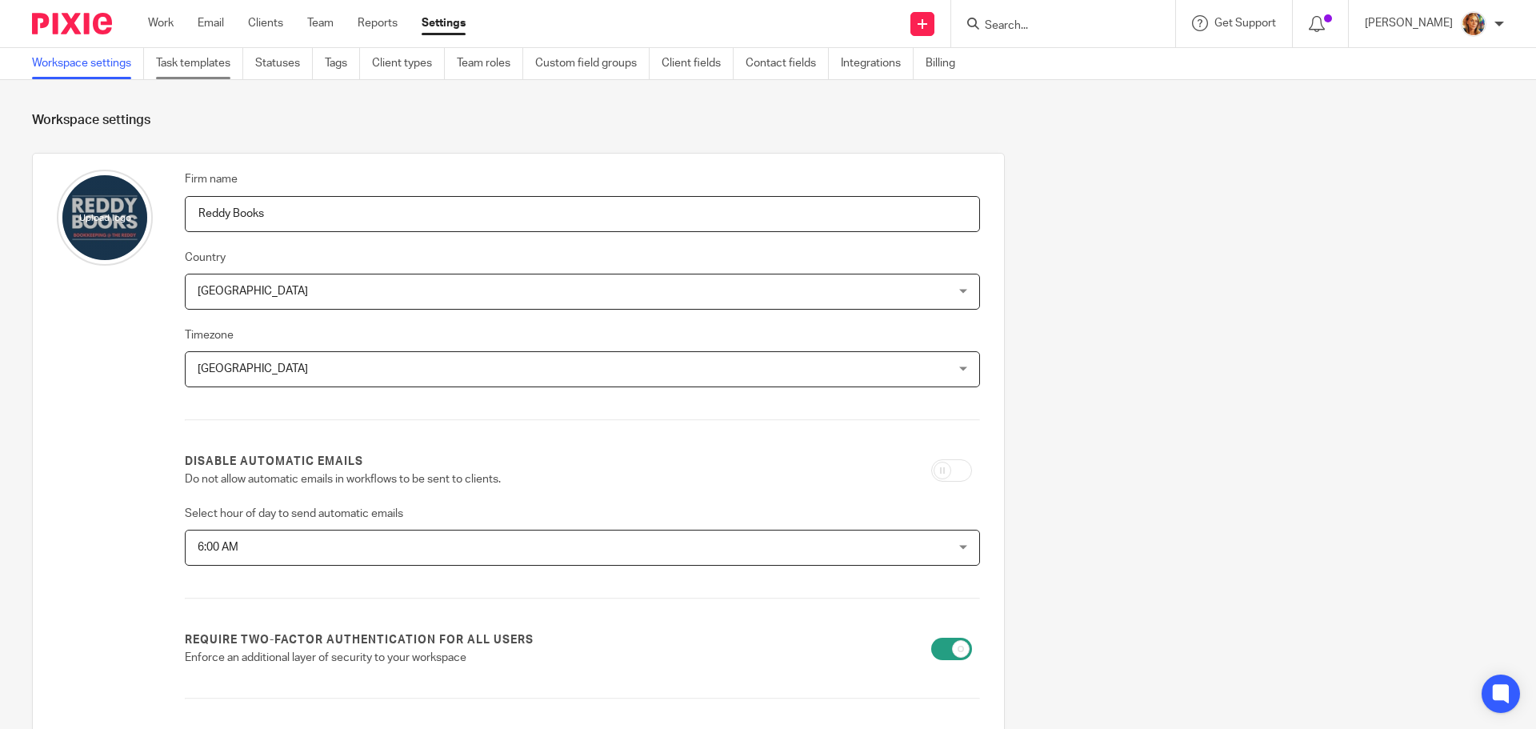
click at [196, 64] on link "Task templates" at bounding box center [199, 63] width 87 height 31
